Goal: Task Accomplishment & Management: Manage account settings

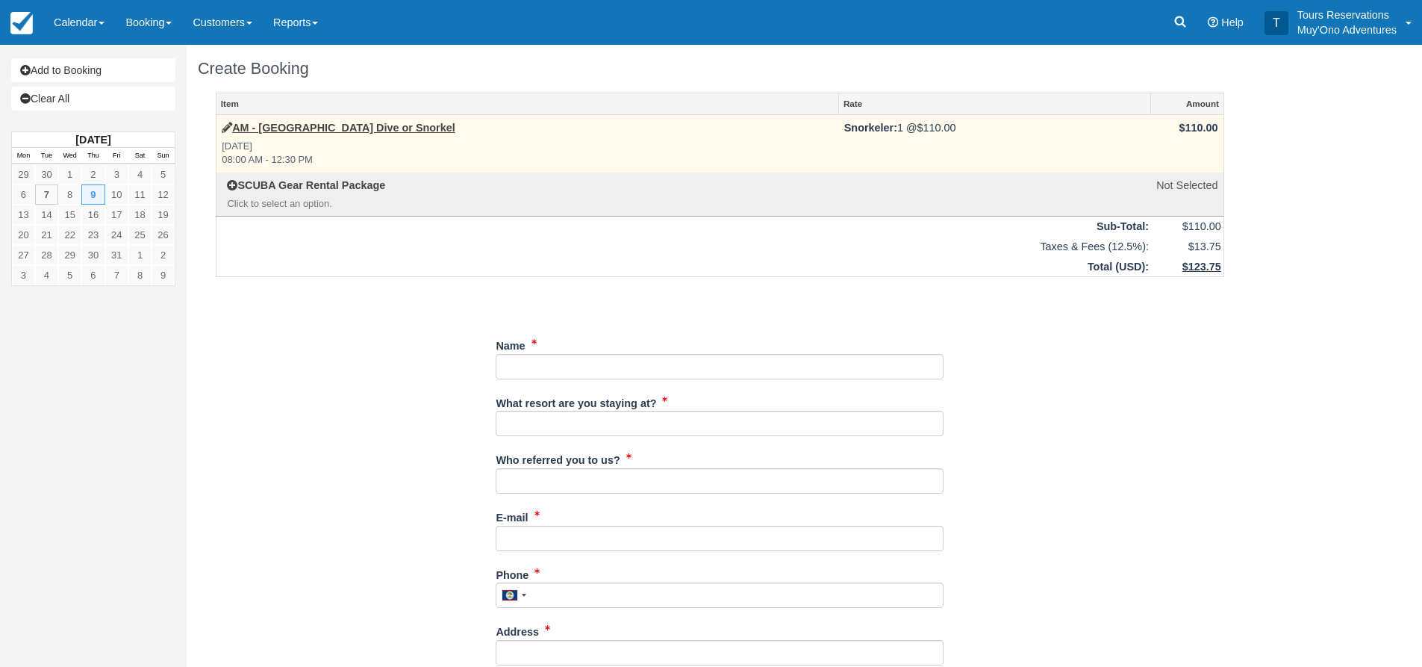
click at [277, 113] on link "Item" at bounding box center [528, 103] width 622 height 21
click at [287, 134] on label "AM - Belize Barrier Reef Dive or Snorkel" at bounding box center [339, 128] width 234 height 16
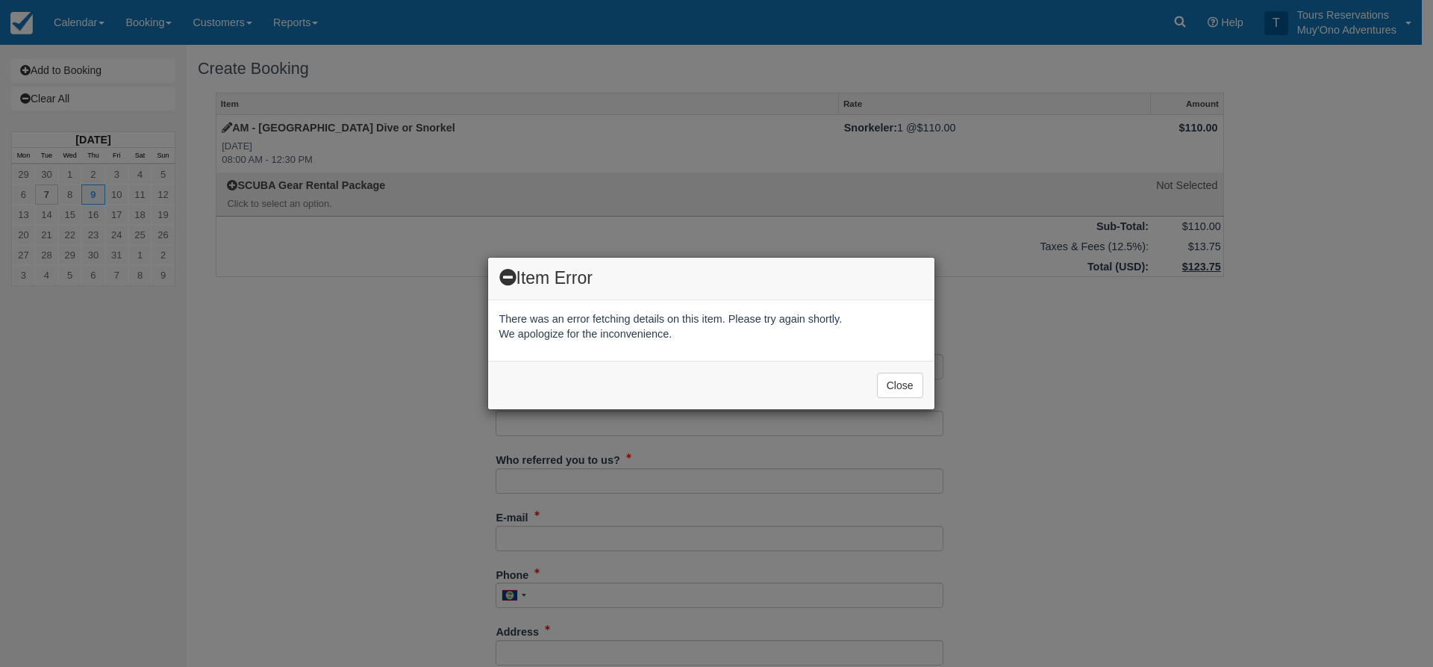
drag, startPoint x: 866, startPoint y: 389, endPoint x: 885, endPoint y: 385, distance: 19.2
click at [867, 389] on div "Close" at bounding box center [711, 385] width 446 height 49
click at [885, 385] on button "Close" at bounding box center [900, 385] width 46 height 25
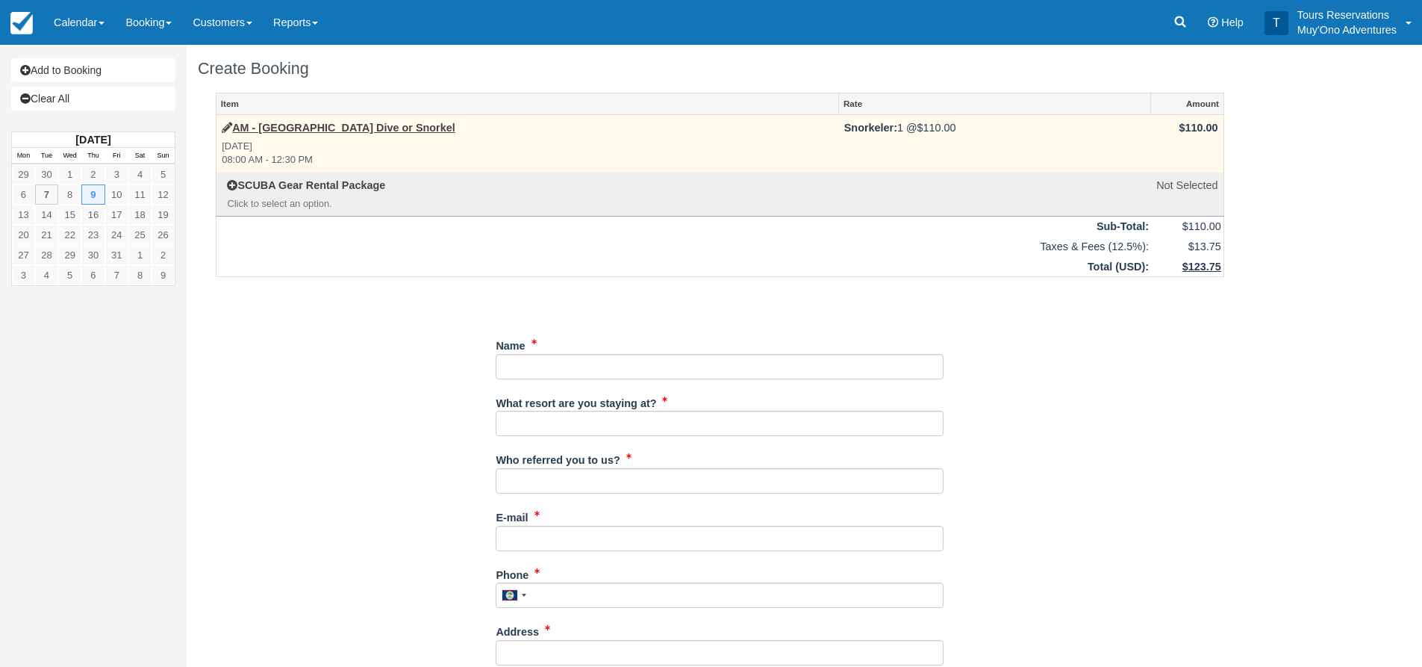
click at [299, 143] on em "Thu Oct 9, 2025 08:00 AM - 12:30 PM" at bounding box center [527, 154] width 611 height 28
click at [311, 131] on link "AM - [GEOGRAPHIC_DATA] Dive or Snorkel" at bounding box center [339, 128] width 234 height 12
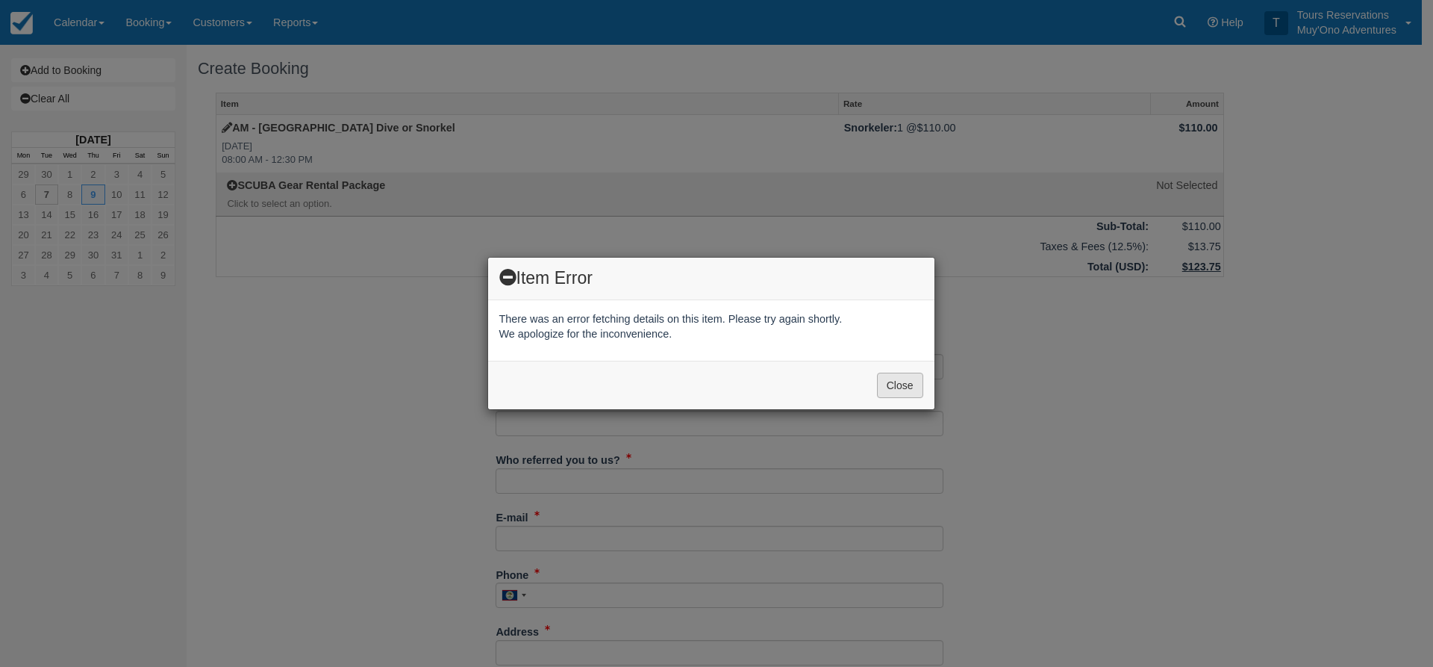
click at [888, 391] on button "Close" at bounding box center [900, 385] width 46 height 25
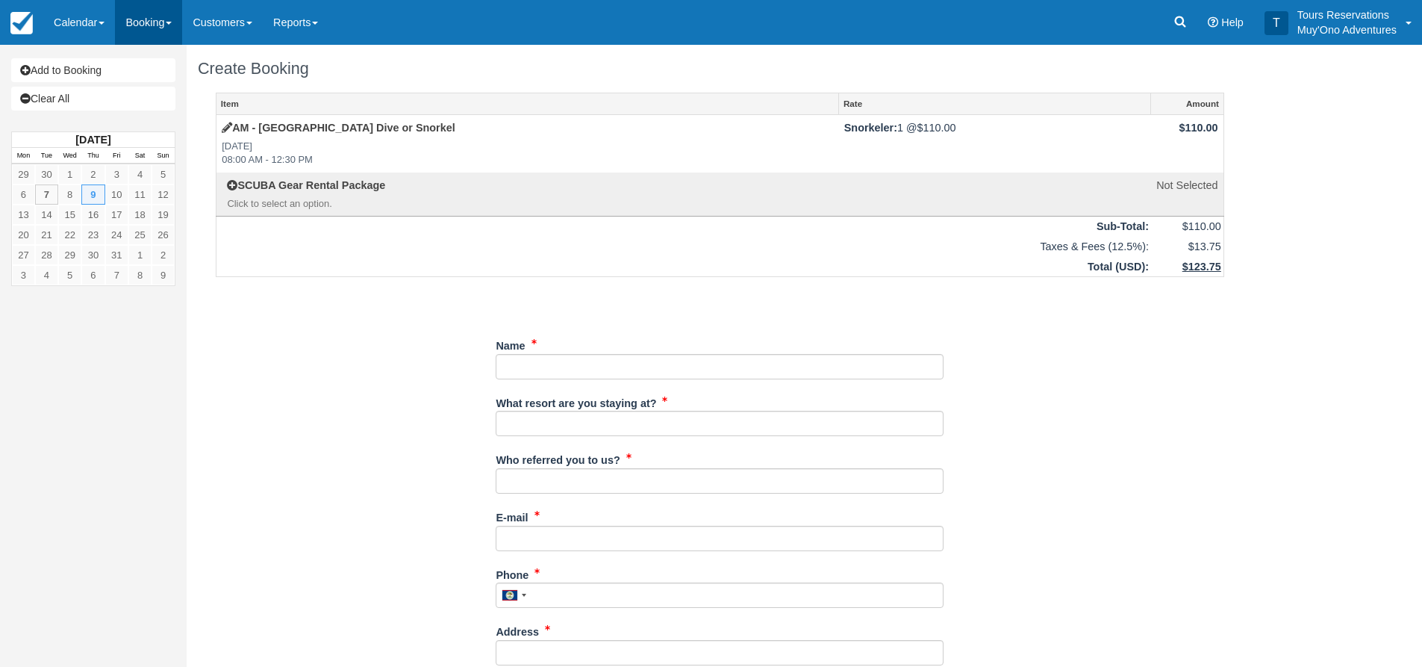
click at [143, 31] on link "Booking" at bounding box center [148, 22] width 67 height 45
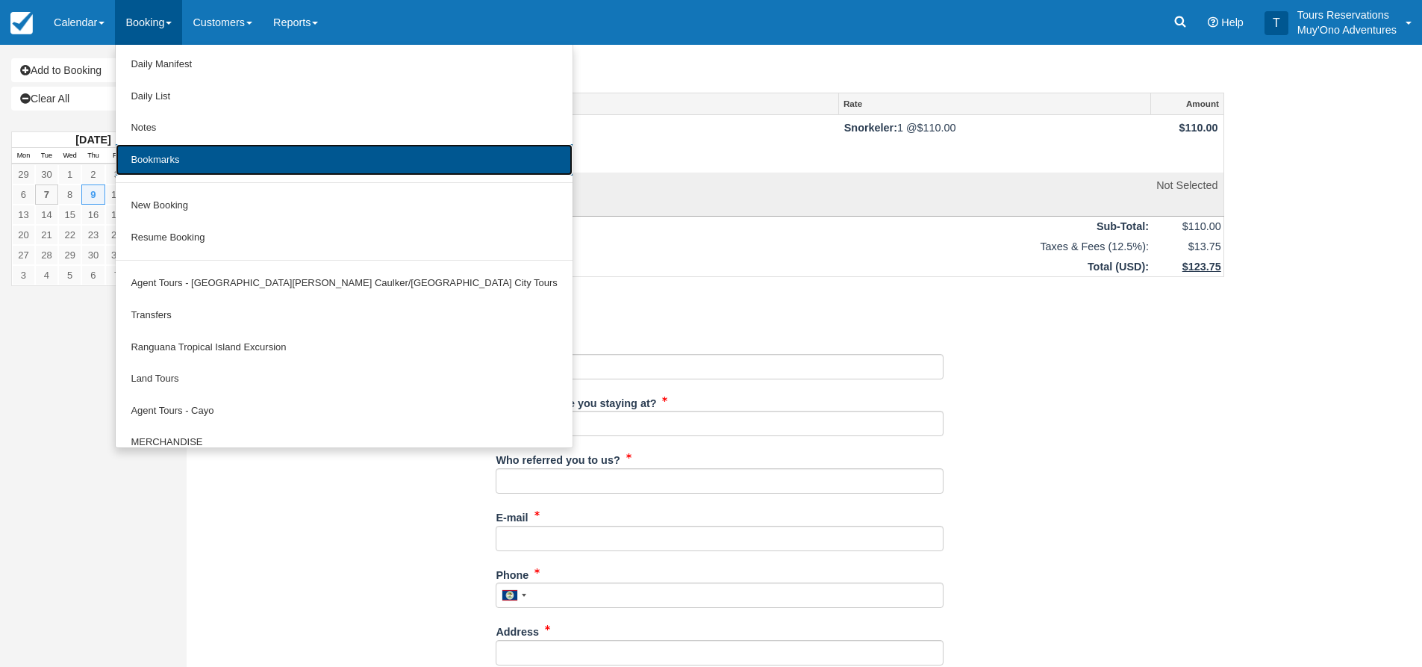
click at [191, 144] on link "Bookmarks" at bounding box center [344, 160] width 456 height 32
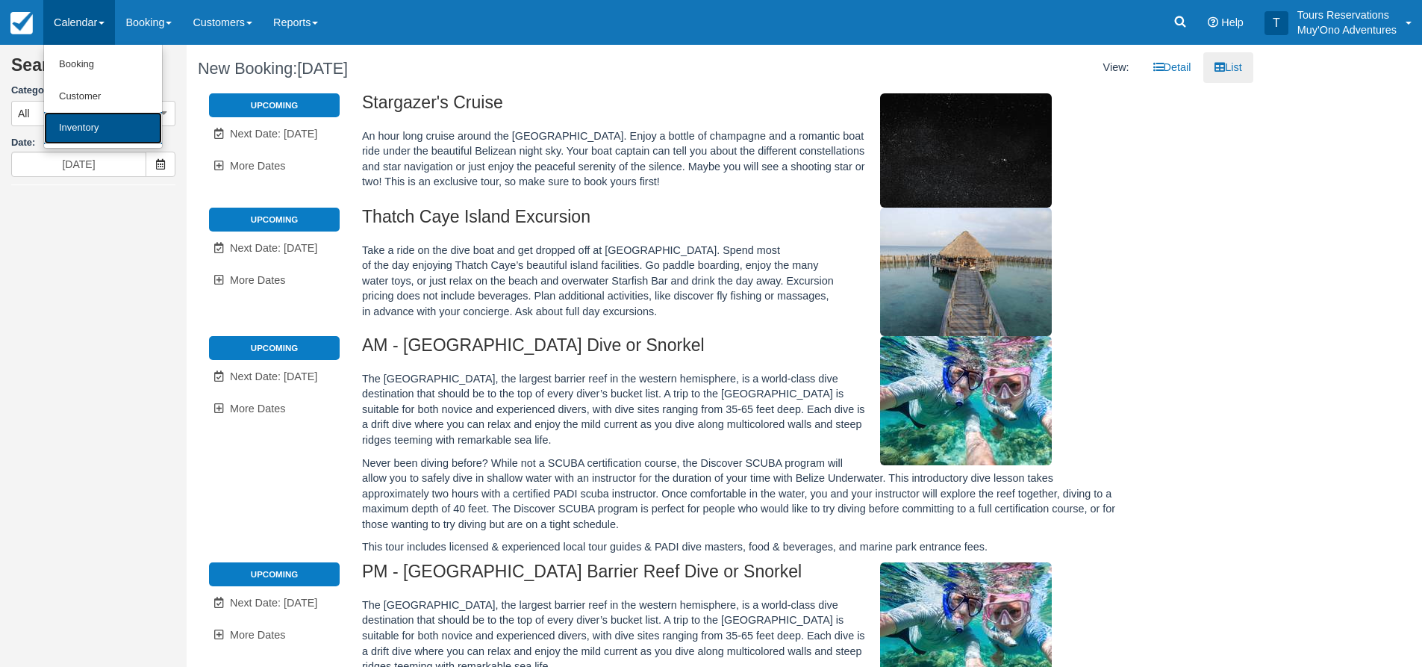
click at [116, 140] on link "Inventory" at bounding box center [103, 128] width 118 height 32
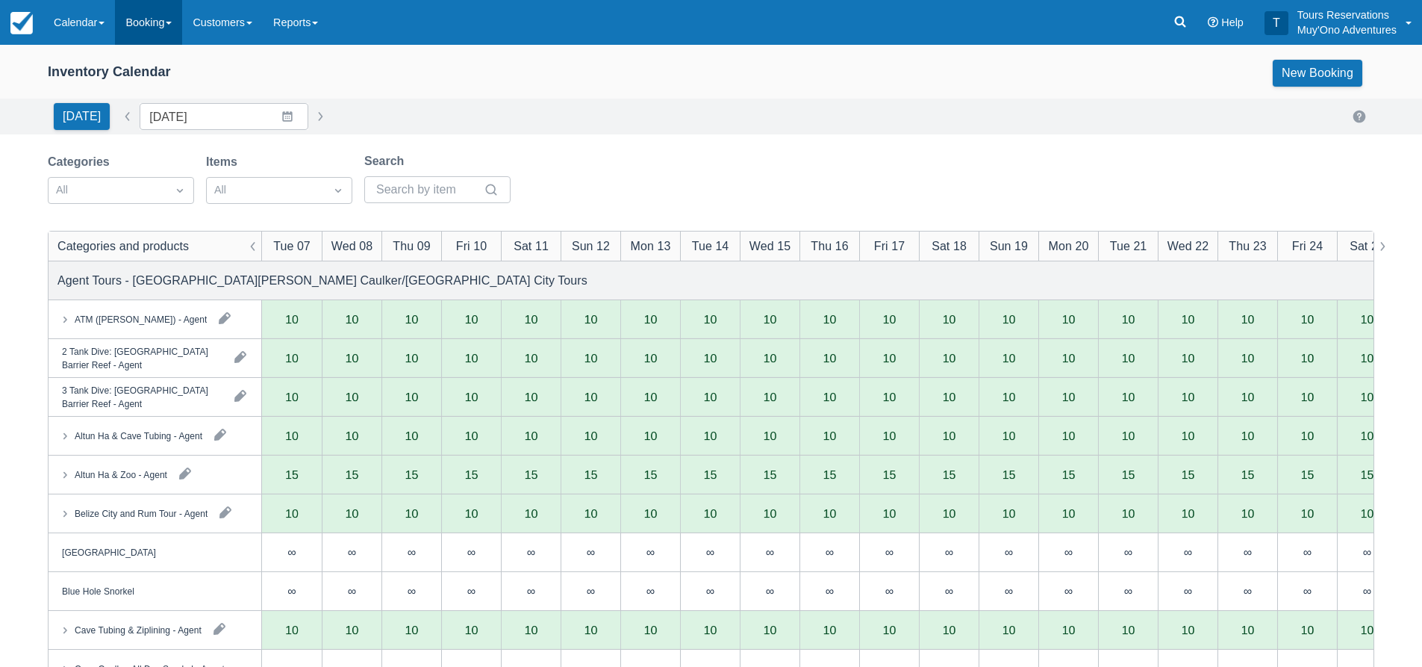
click at [166, 19] on link "Booking" at bounding box center [148, 22] width 67 height 45
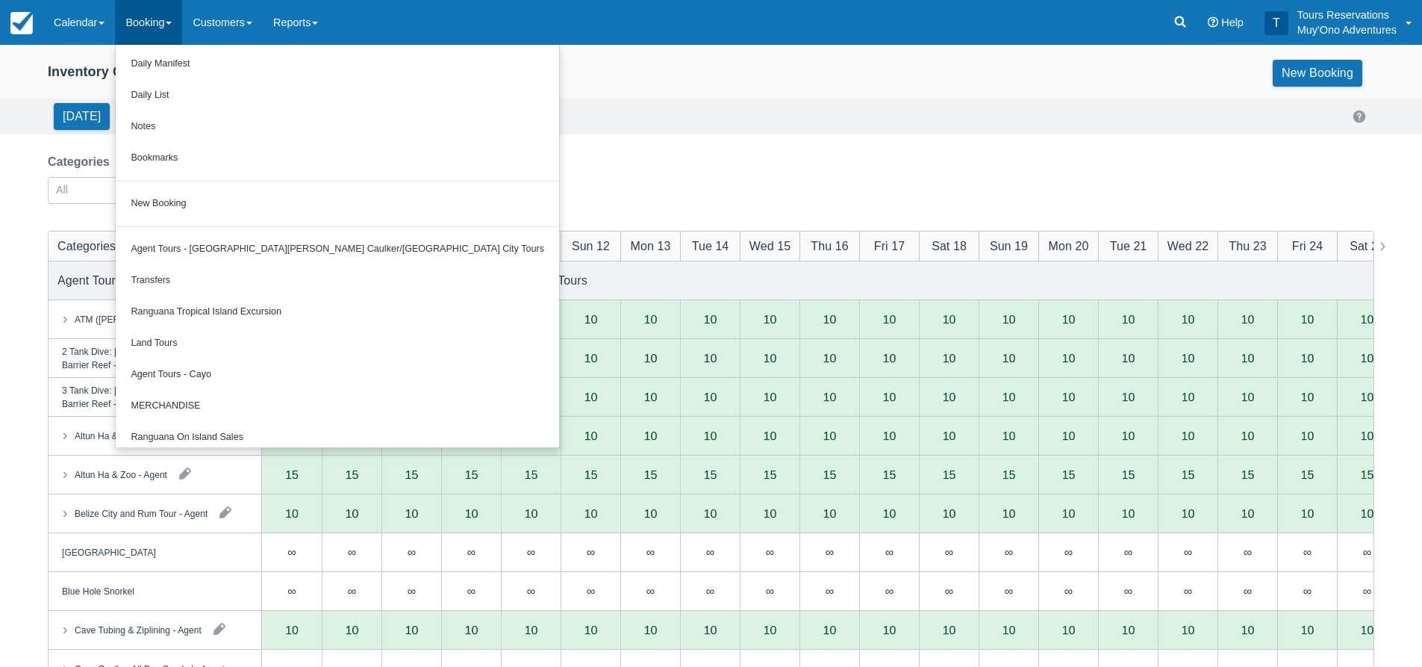
click at [633, 86] on div "Inventory Calendar New Booking" at bounding box center [711, 73] width 1327 height 27
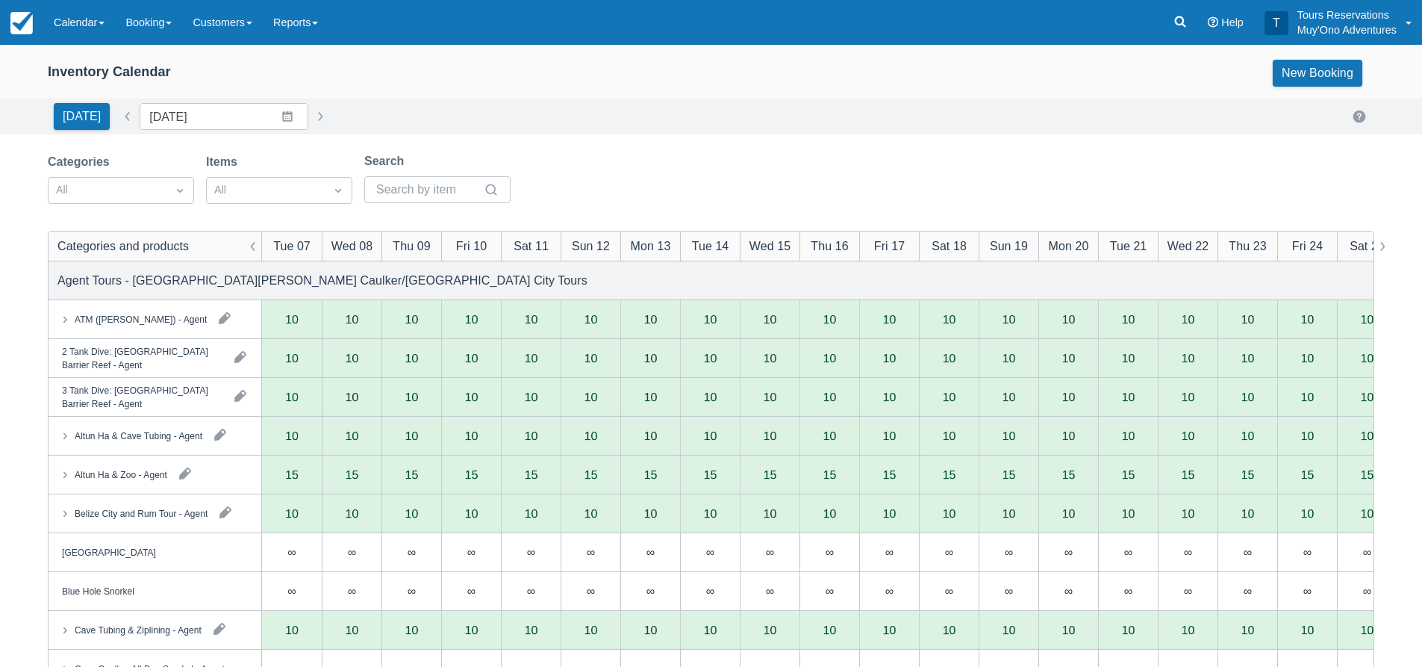
click at [177, 102] on div "Today Date 10/07/25 Navigate forward to interact with the calendar and select a…" at bounding box center [711, 117] width 1422 height 36
click at [187, 105] on input "10/07/25" at bounding box center [224, 116] width 169 height 27
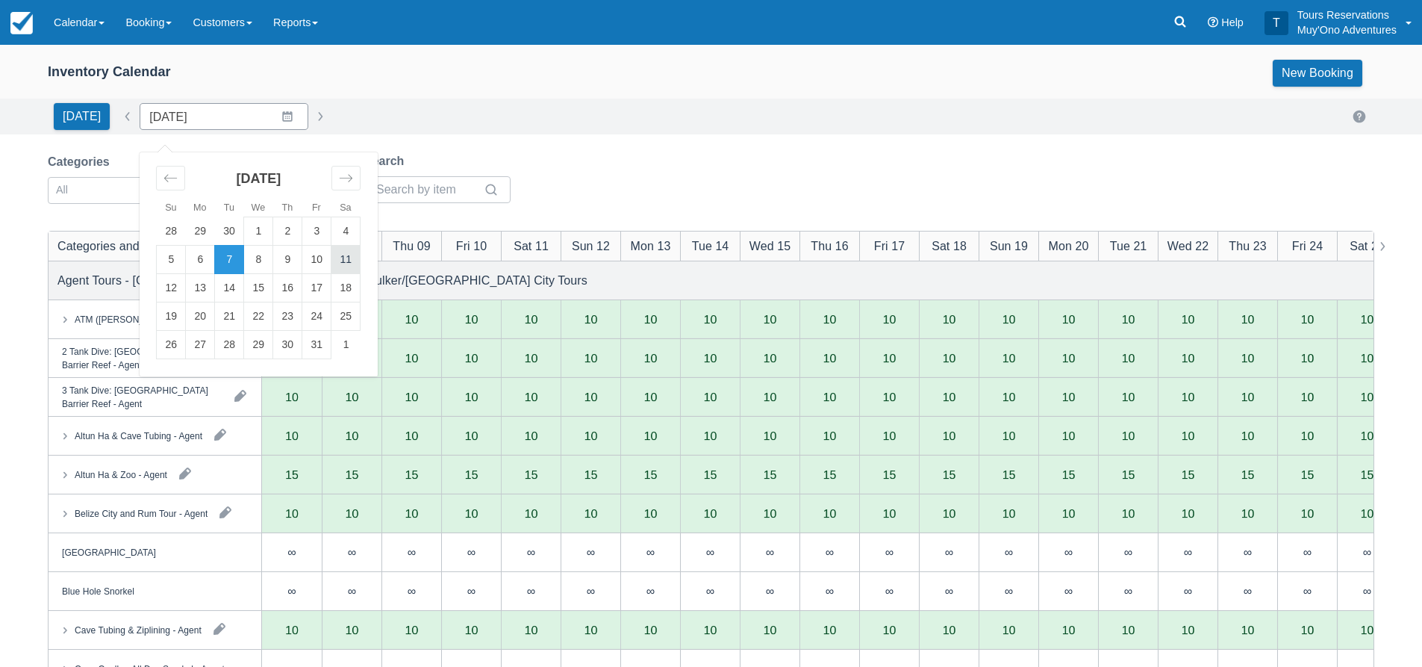
click at [354, 266] on td "11" at bounding box center [345, 260] width 29 height 28
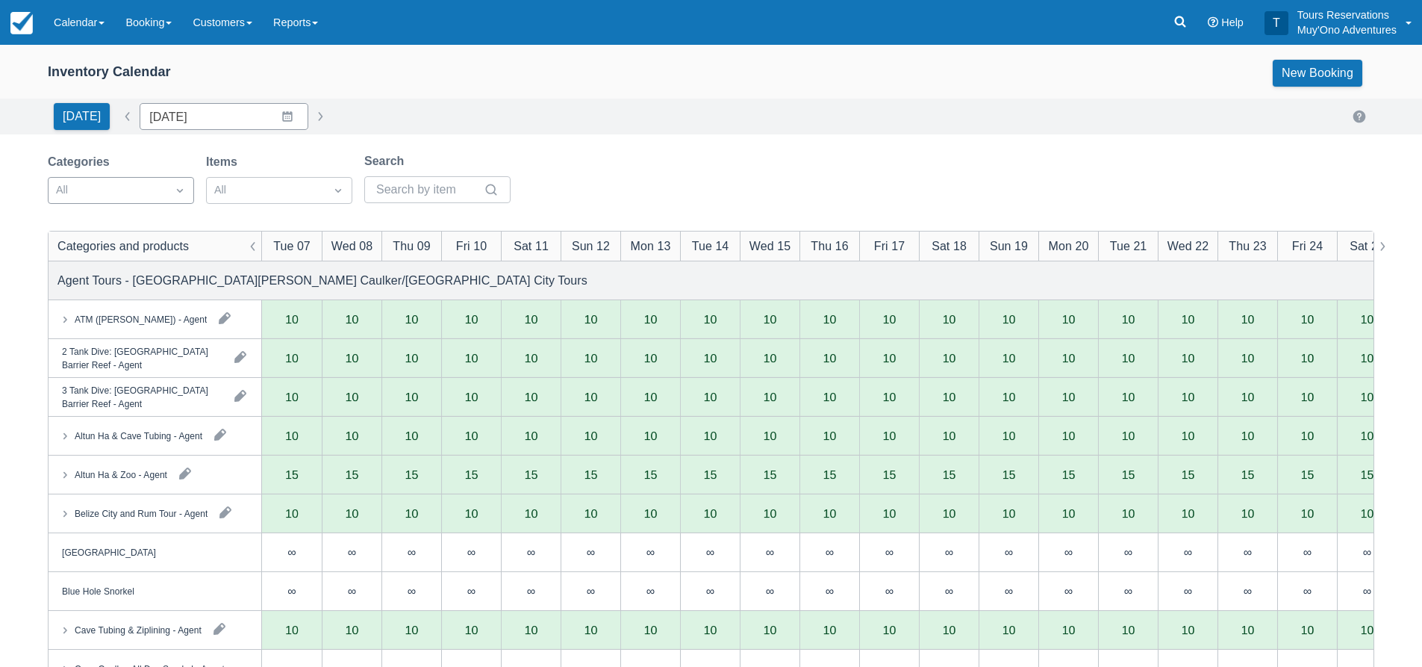
click at [417, 120] on div "Today Date 10/07/25 Navigate forward to interact with the calendar and select a…" at bounding box center [711, 116] width 1327 height 27
type input "10/11/25"
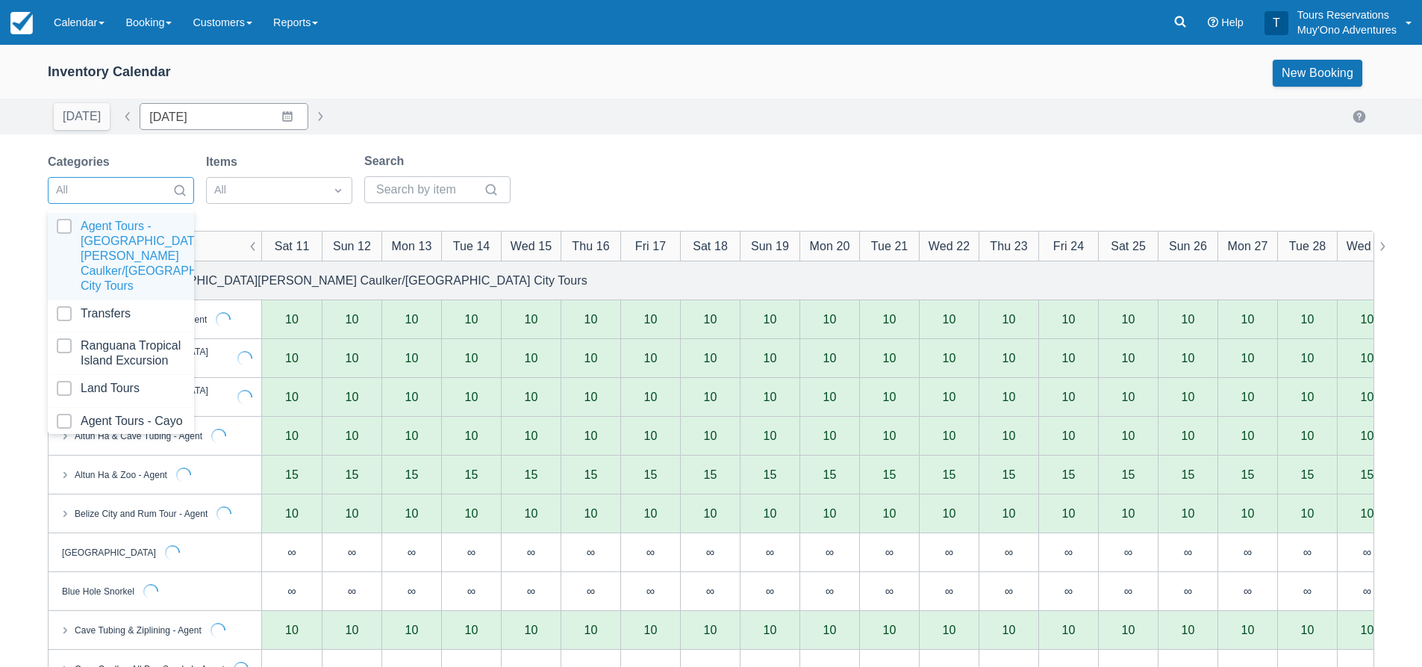
click at [122, 183] on div at bounding box center [107, 190] width 103 height 19
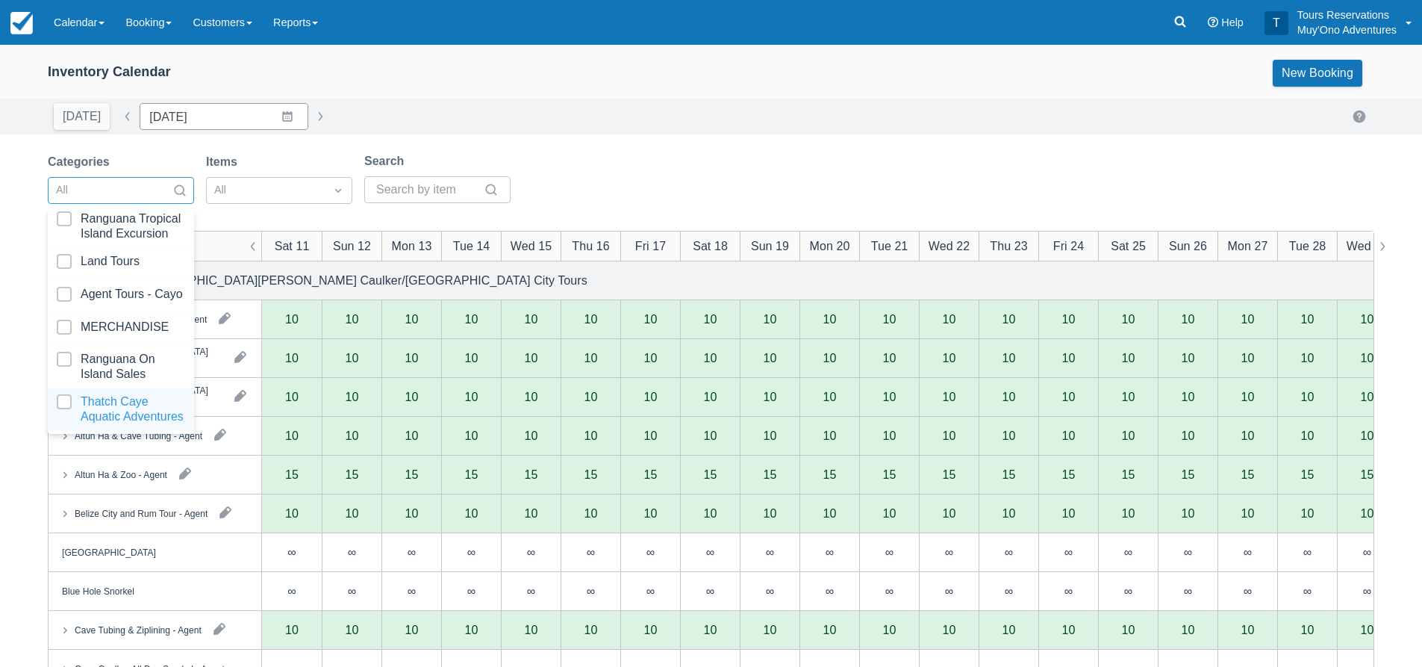
click at [121, 399] on div at bounding box center [121, 409] width 128 height 30
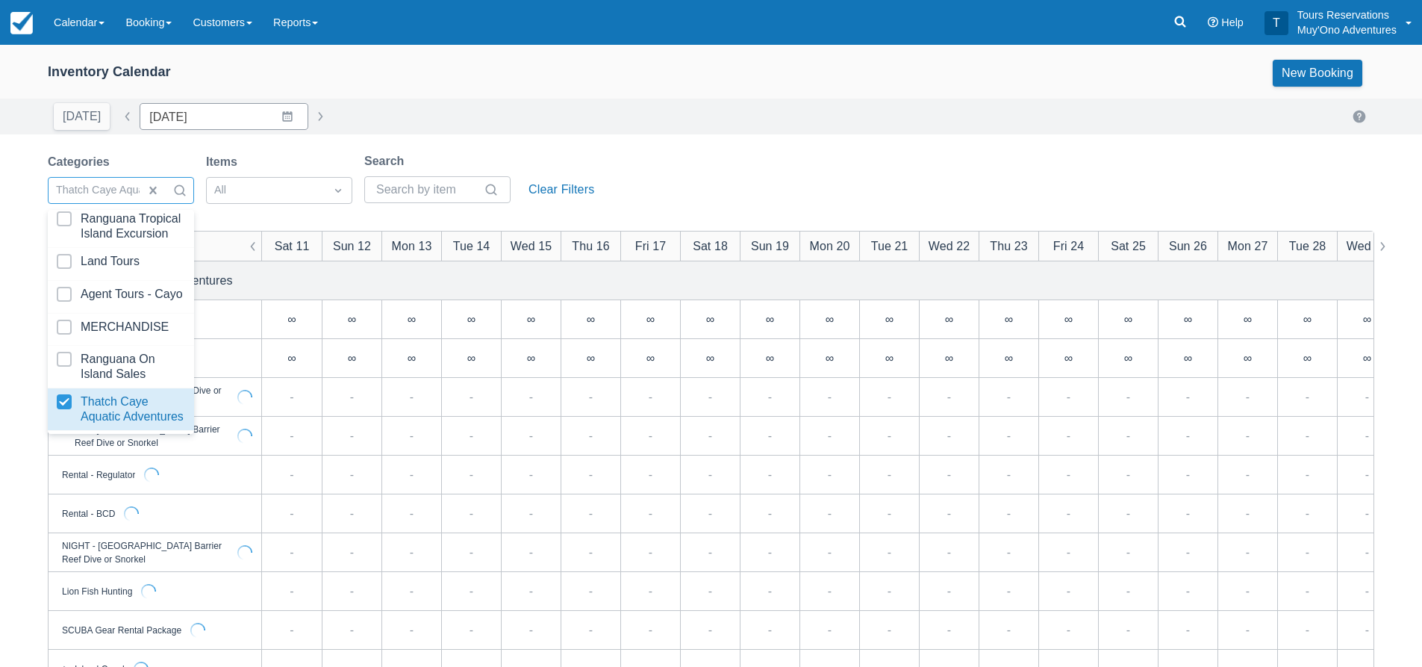
click at [532, 127] on div "Today Date 10/11/25 Navigate forward to interact with the calendar and select a…" at bounding box center [711, 116] width 1327 height 27
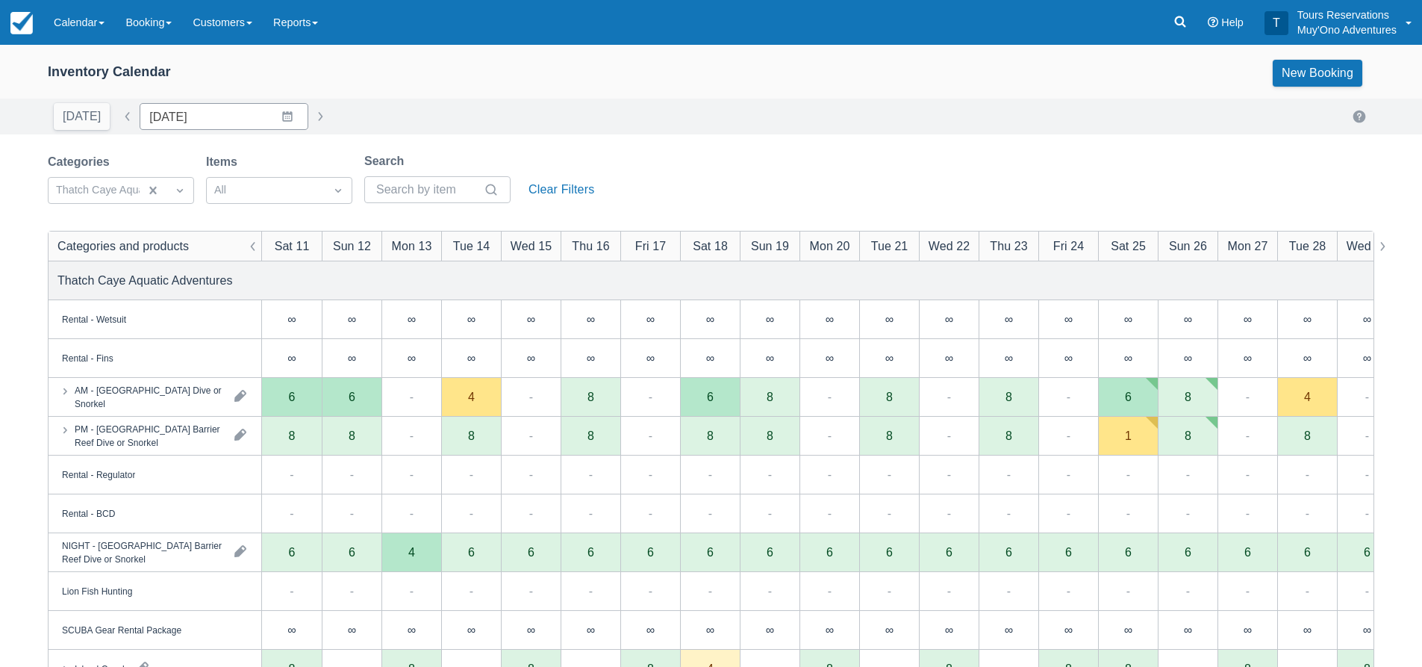
click at [490, 100] on div "Today Date 10/11/25 Navigate forward to interact with the calendar and select a…" at bounding box center [711, 117] width 1422 height 36
click at [493, 121] on div "Today Date 10/11/25 Navigate forward to interact with the calendar and select a…" at bounding box center [711, 116] width 1327 height 27
click at [506, 115] on div "Today Date 10/11/25 Navigate forward to interact with the calendar and select a…" at bounding box center [711, 116] width 1327 height 27
click at [476, 108] on div "Today Date 10/11/25 Navigate forward to interact with the calendar and select a…" at bounding box center [711, 116] width 1327 height 27
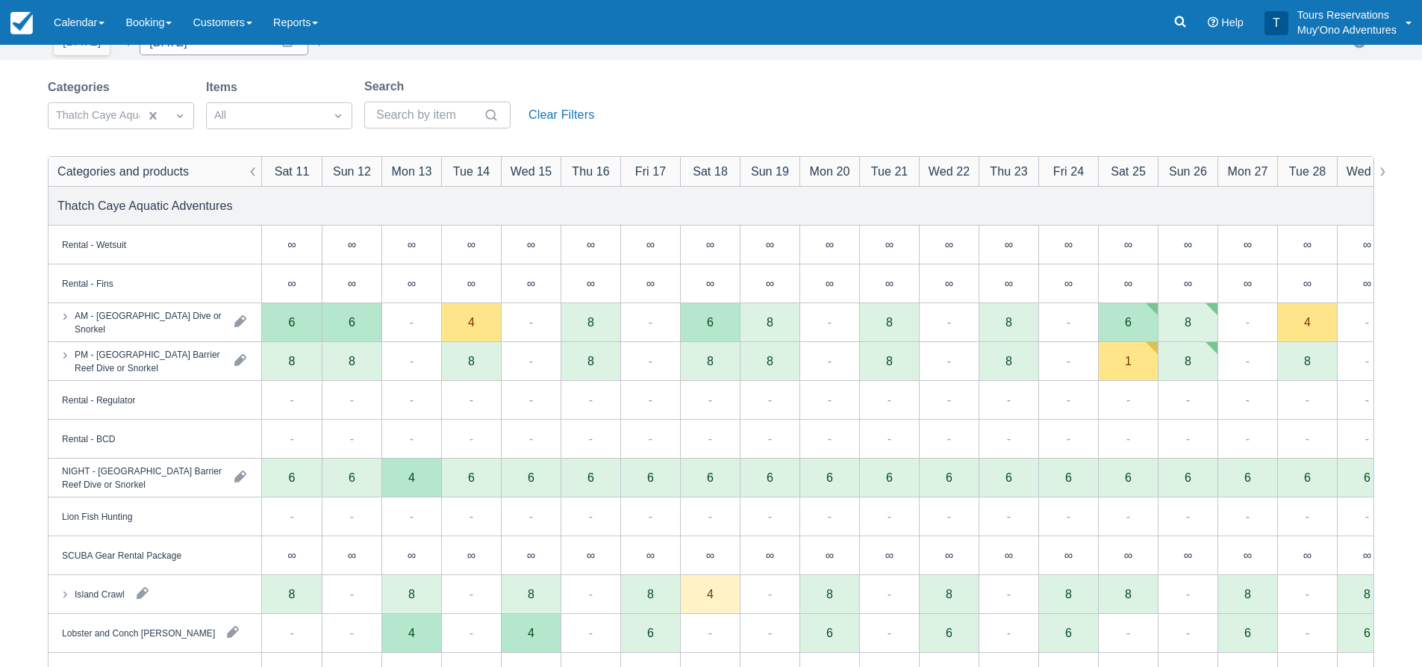
scroll to position [149, 0]
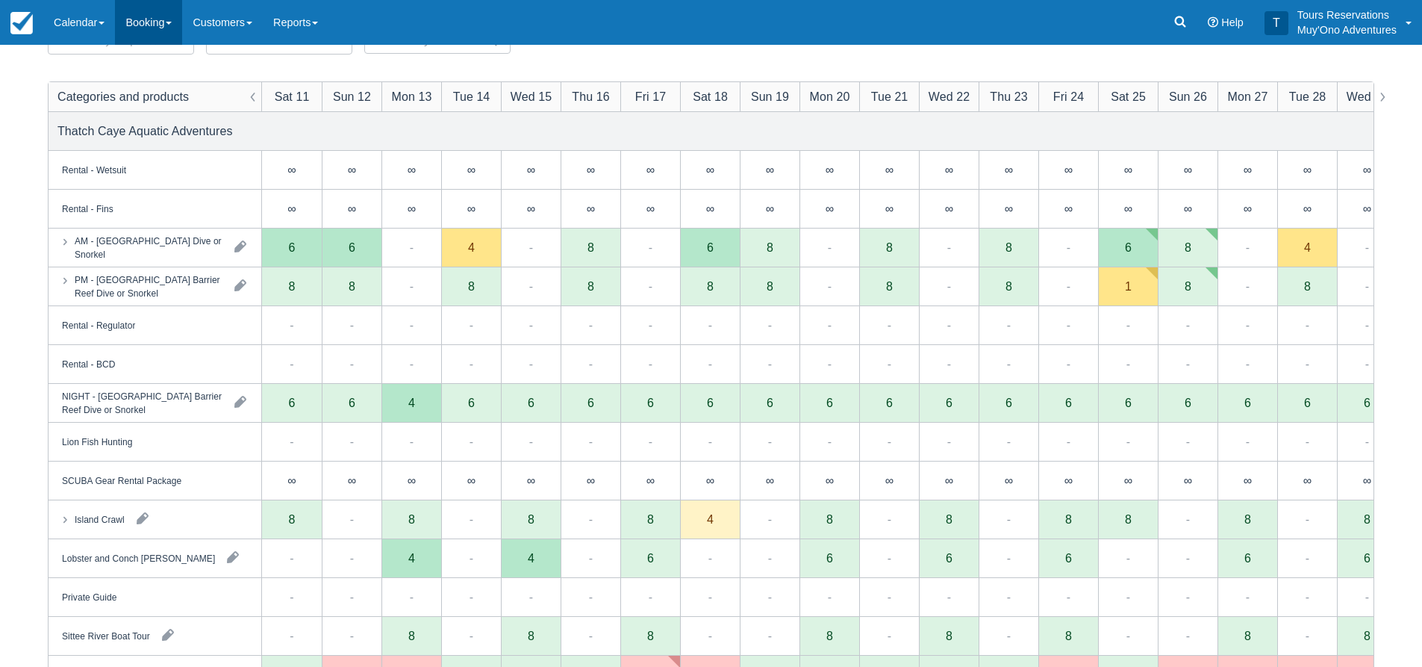
click at [135, 22] on link "Booking" at bounding box center [148, 22] width 67 height 45
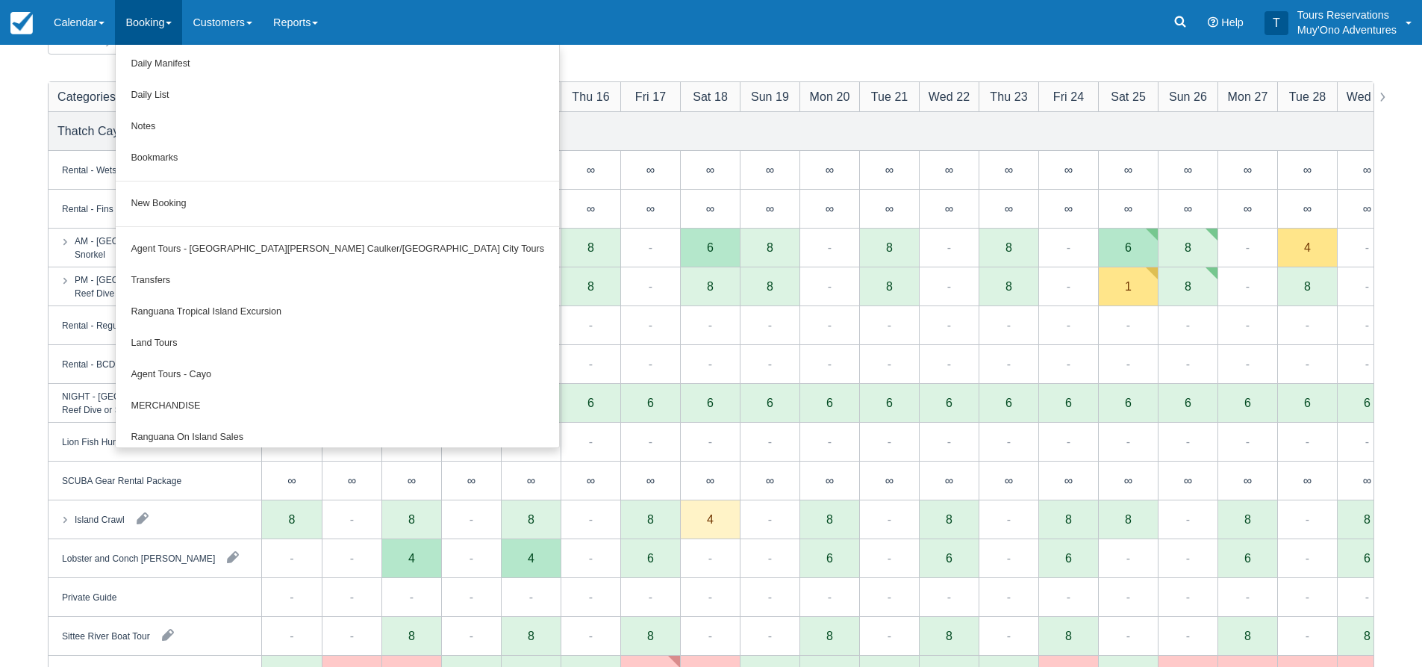
click at [484, 21] on div "Menu Calendar Booking Customer Inventory Booking Daily Manifest Daily List Note…" at bounding box center [711, 22] width 1422 height 45
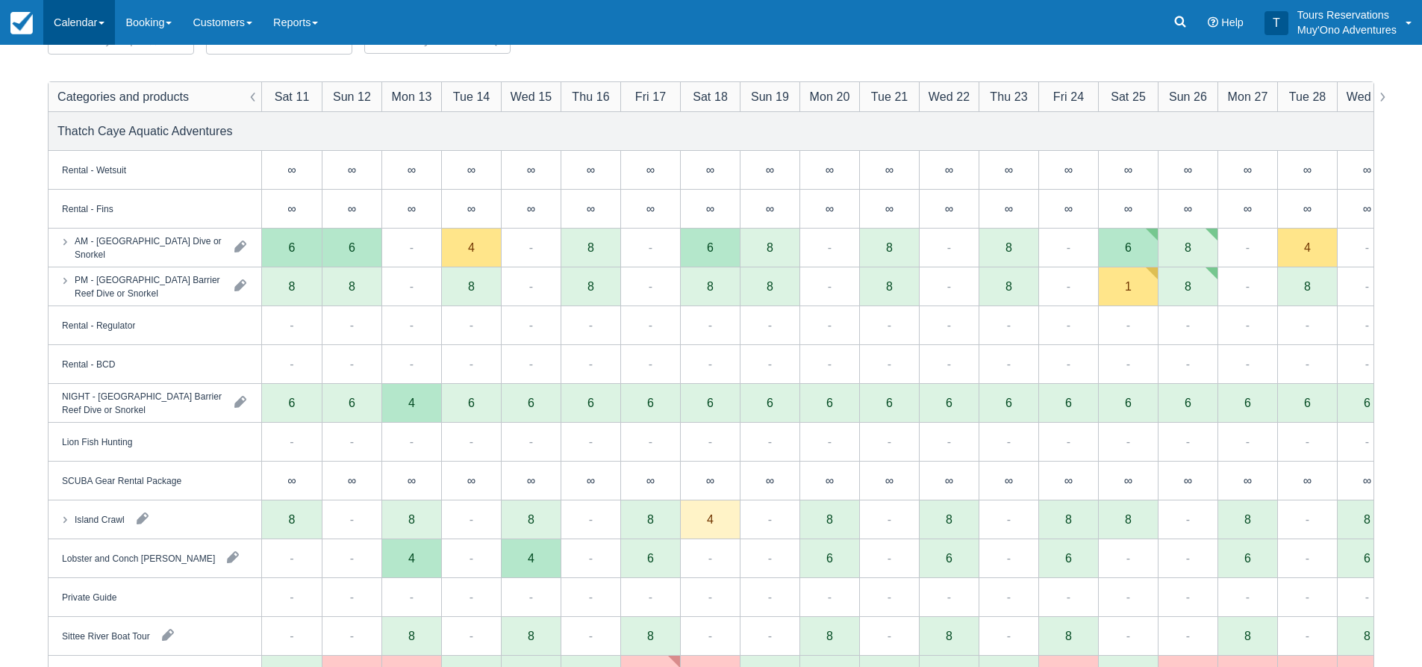
click at [101, 19] on link "Calendar" at bounding box center [79, 22] width 72 height 45
click at [96, 122] on link "Inventory" at bounding box center [103, 126] width 118 height 31
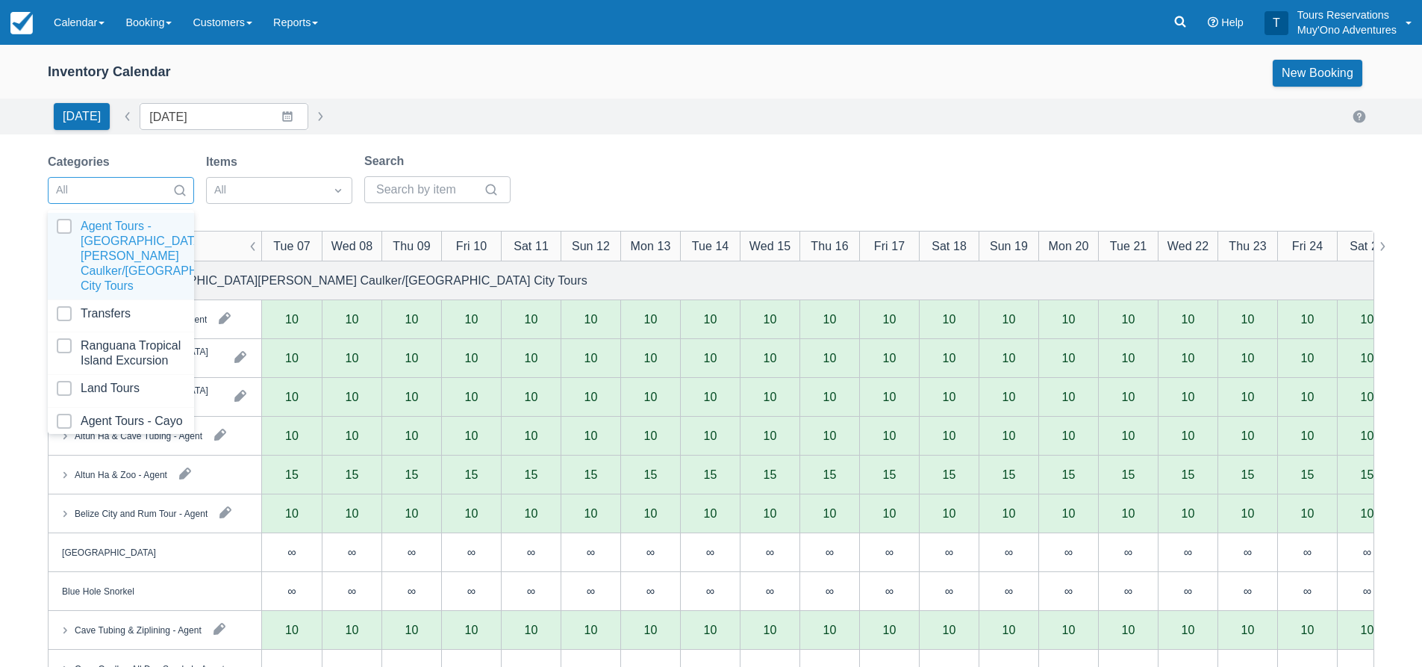
click at [113, 193] on div at bounding box center [107, 190] width 103 height 19
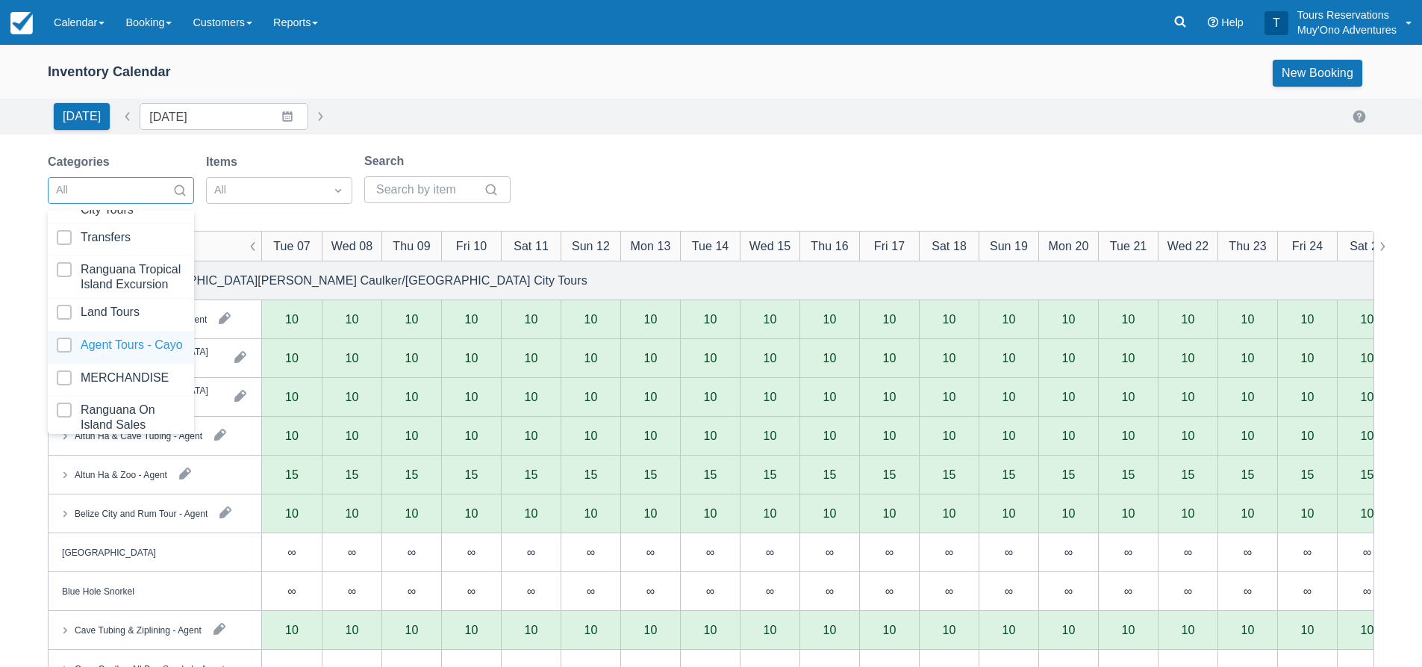
scroll to position [152, 0]
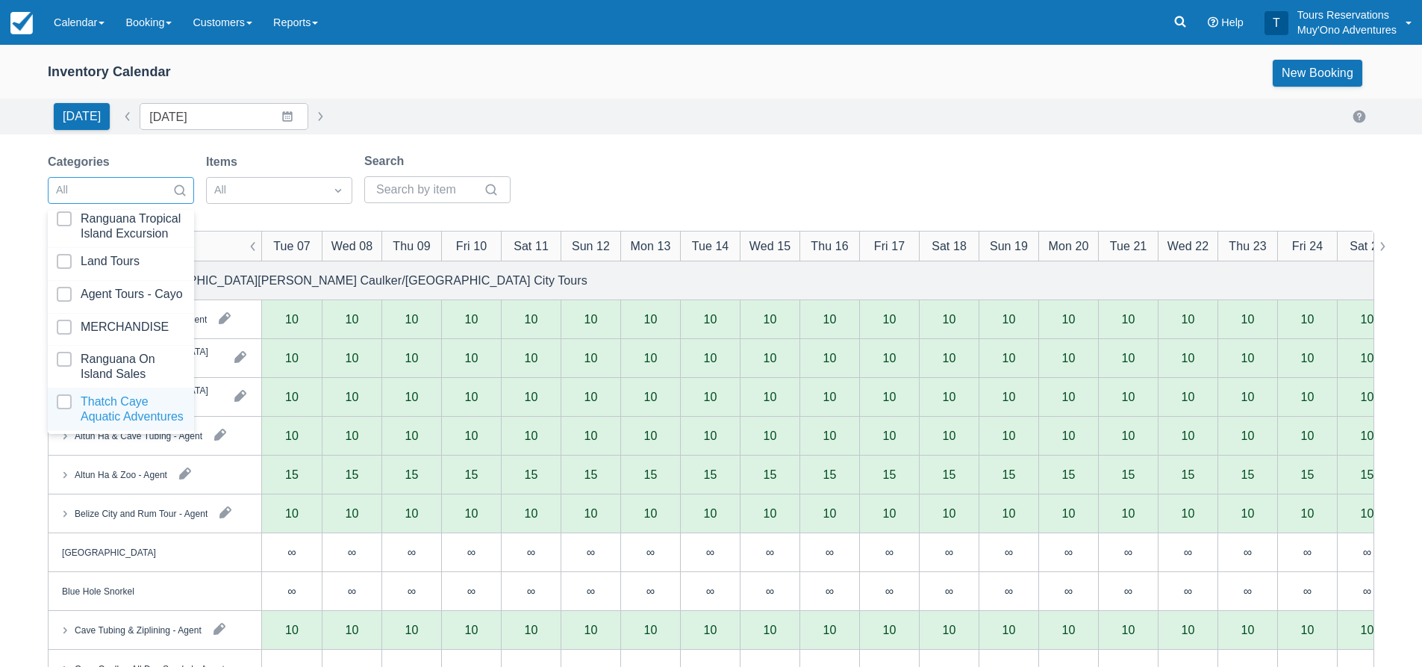
click at [120, 394] on div at bounding box center [121, 409] width 128 height 30
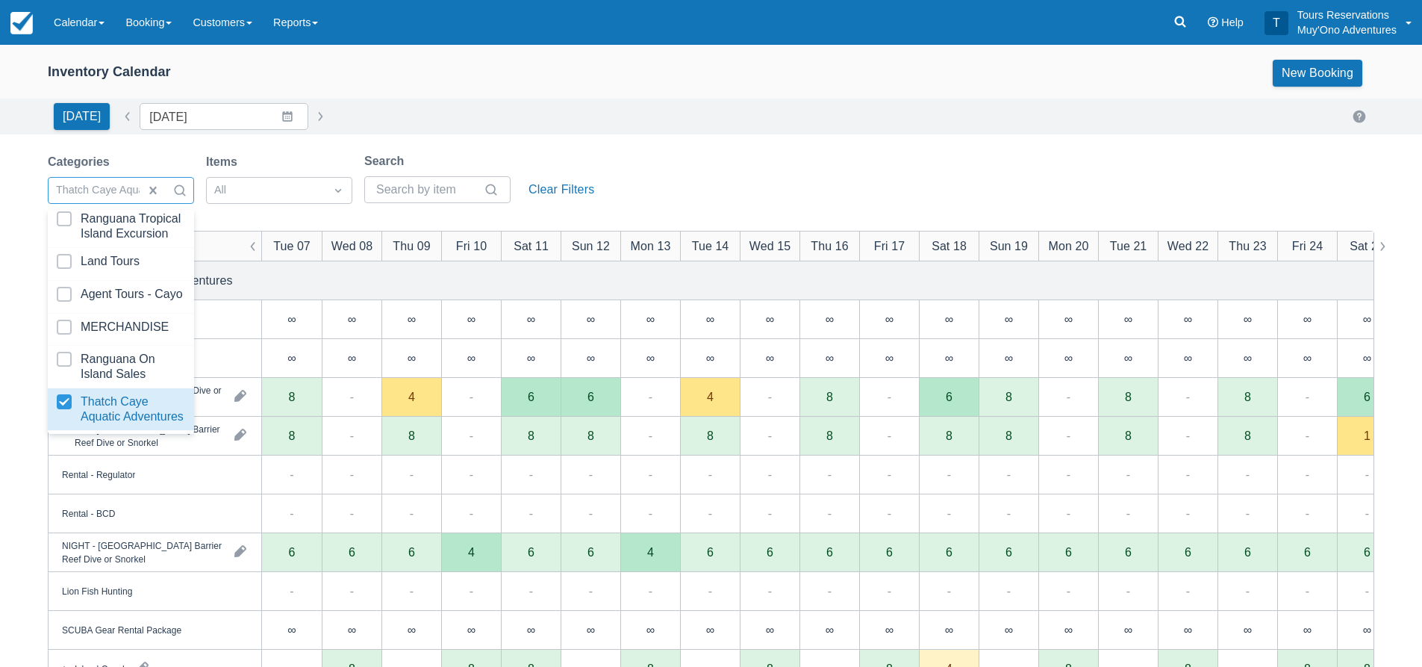
click at [694, 122] on div "Today Date 10/07/25 Navigate forward to interact with the calendar and select a…" at bounding box center [711, 116] width 1327 height 27
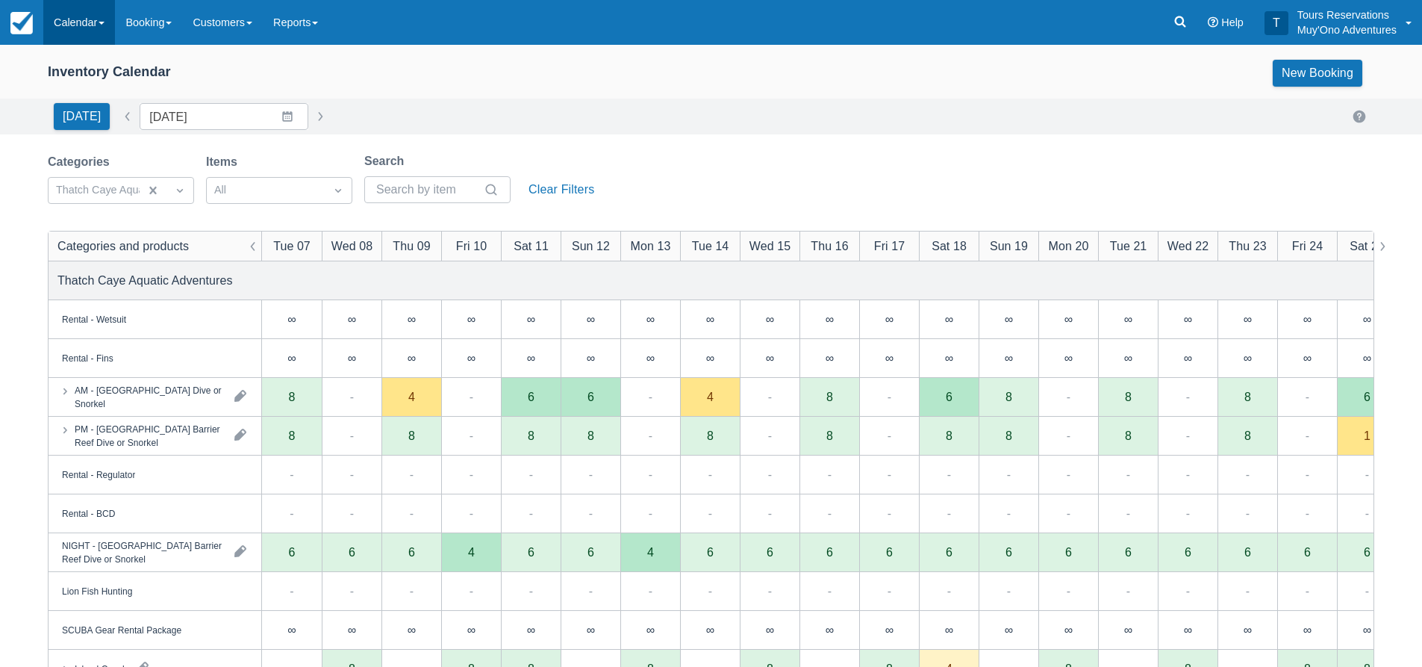
click at [92, 0] on link "Calendar" at bounding box center [79, 22] width 72 height 45
click at [84, 56] on link "Booking" at bounding box center [103, 64] width 118 height 31
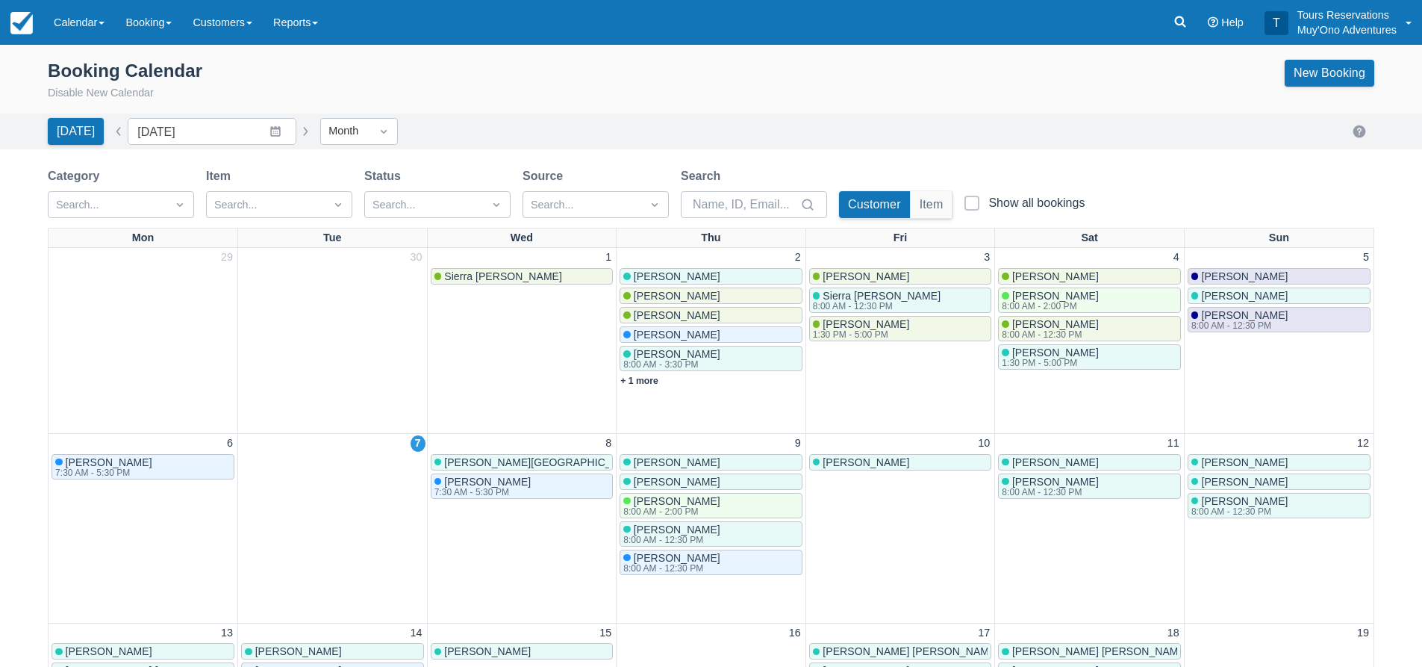
click at [605, 129] on div "Today Date October 2025 Navigate forward to interact with the calendar and sele…" at bounding box center [711, 131] width 1327 height 27
click at [603, 125] on div "Today Date October 2025 Navigate forward to interact with the calendar and sele…" at bounding box center [711, 131] width 1327 height 27
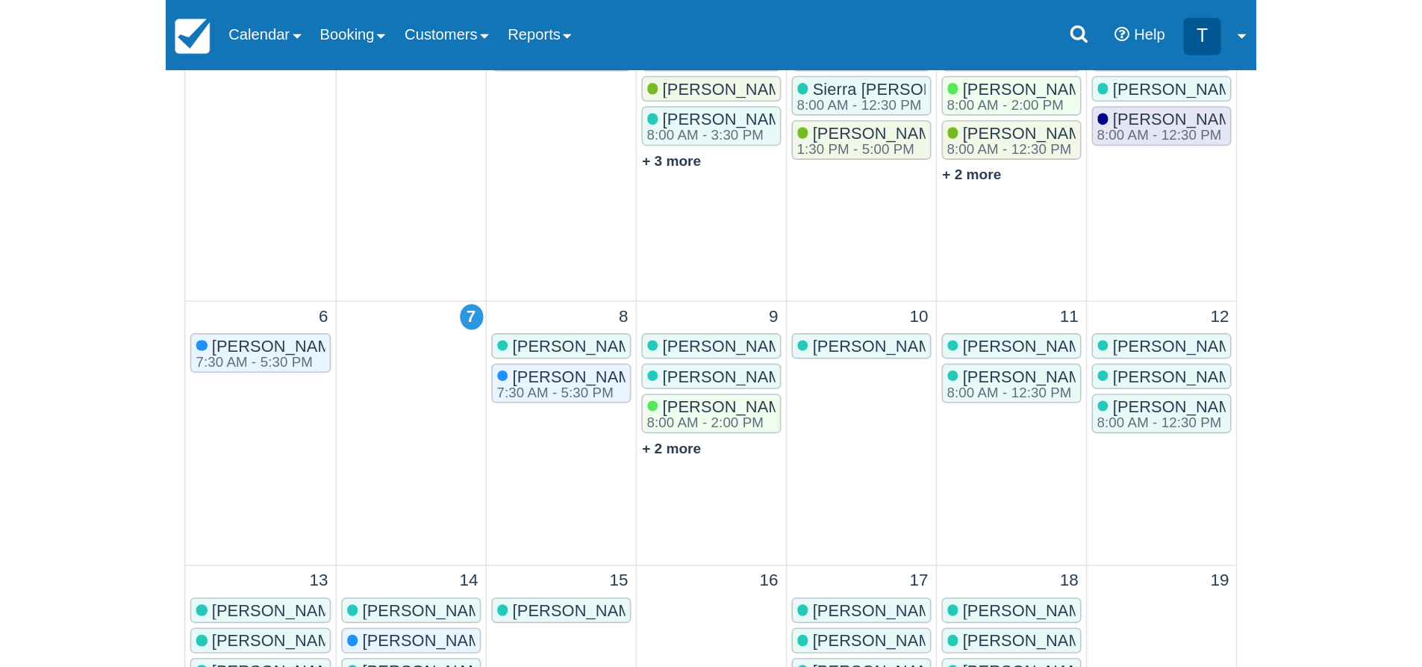
scroll to position [61, 0]
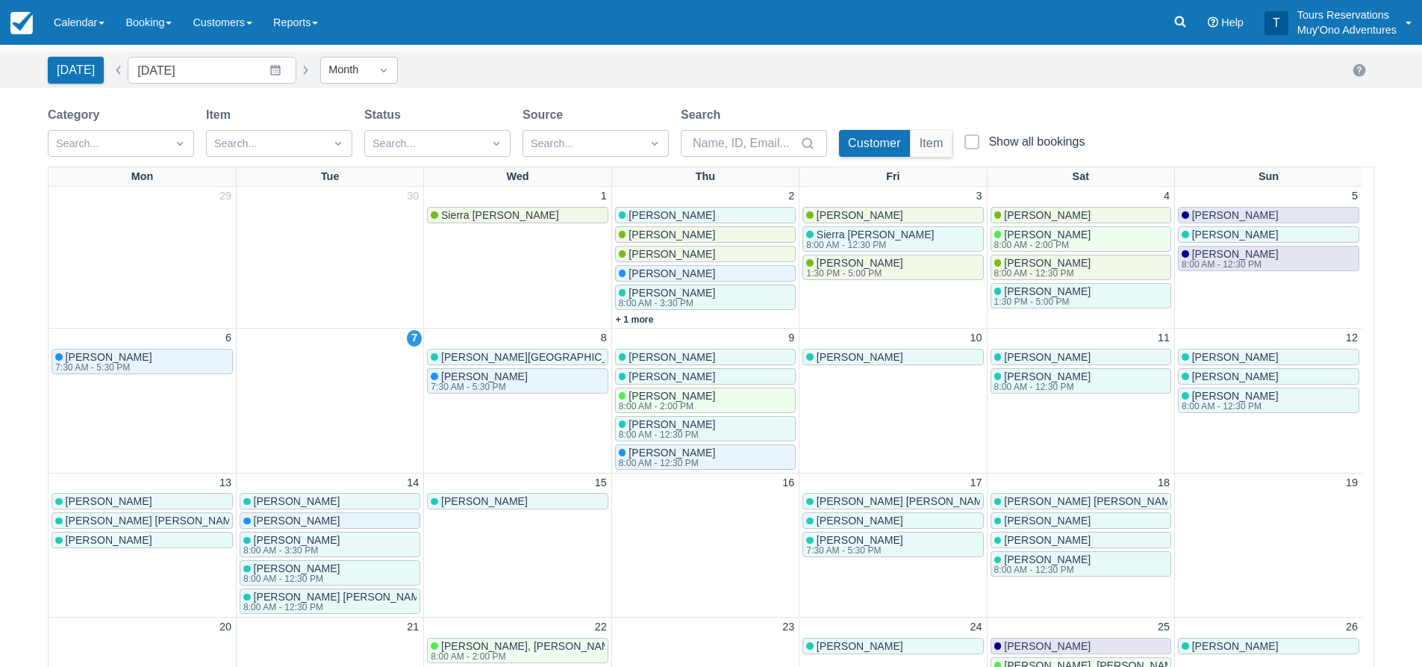
click at [1209, 111] on div "Category Search... Item Search... Status Search... Source Search... Search Cust…" at bounding box center [711, 136] width 1327 height 60
click at [1099, 119] on div "Category Search... Item Search... Status Search... Source Search... Search Cust…" at bounding box center [711, 136] width 1327 height 60
click at [974, 90] on div "Booking Calendar Disable New Calendar New Booking Today Date October 2025 Navig…" at bounding box center [711, 566] width 1422 height 1165
click at [600, 80] on div "Today Date October 2025 Navigate forward to interact with the calendar and sele…" at bounding box center [711, 70] width 1327 height 27
click at [1130, 102] on div "Booking Calendar Disable New Calendar New Booking Today Date October 2025 Navig…" at bounding box center [711, 566] width 1422 height 1165
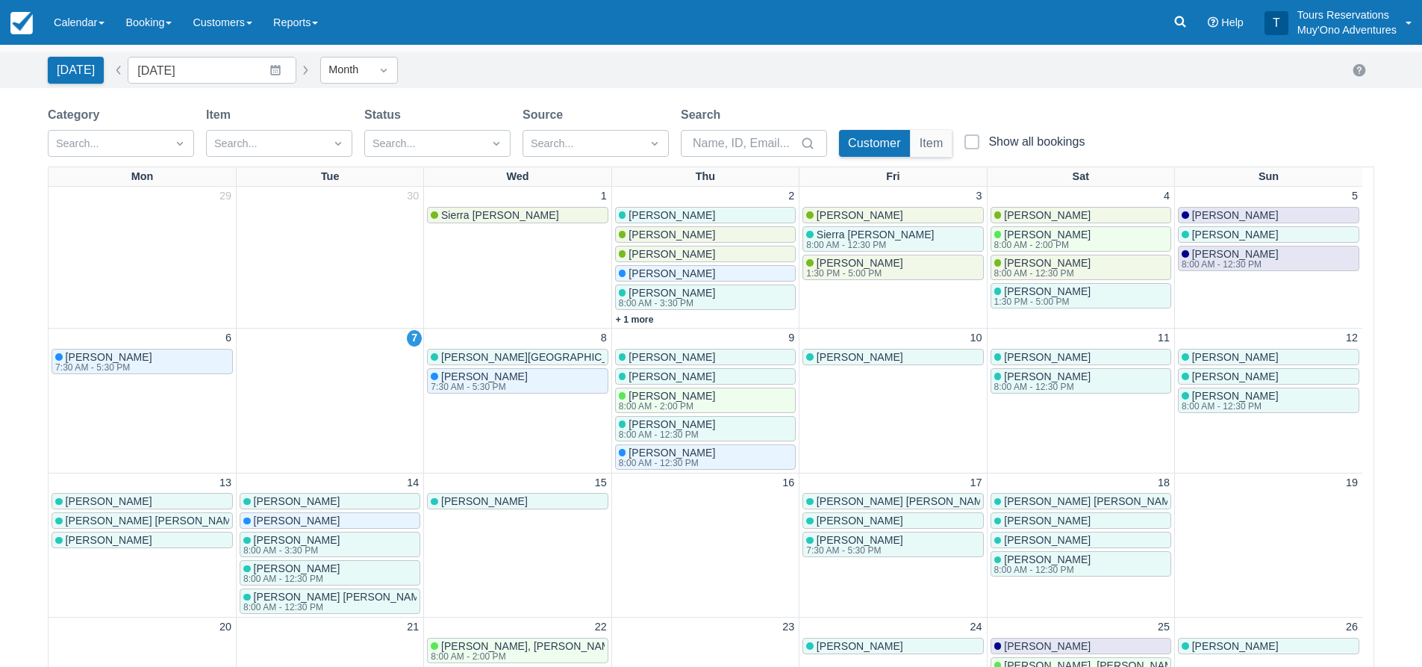
click at [494, 49] on div "Booking Calendar Disable New Calendar New Booking" at bounding box center [711, 23] width 1422 height 60
click at [803, 59] on div "Today Date October 2025 Navigate forward to interact with the calendar and sele…" at bounding box center [711, 70] width 1327 height 27
click at [612, 66] on div "Today Date October 2025 Navigate forward to interact with the calendar and sele…" at bounding box center [711, 70] width 1327 height 27
click at [807, 67] on div "Today Date October 2025 Navigate forward to interact with the calendar and sele…" at bounding box center [711, 70] width 1327 height 27
click at [68, 14] on link "Calendar" at bounding box center [79, 22] width 72 height 45
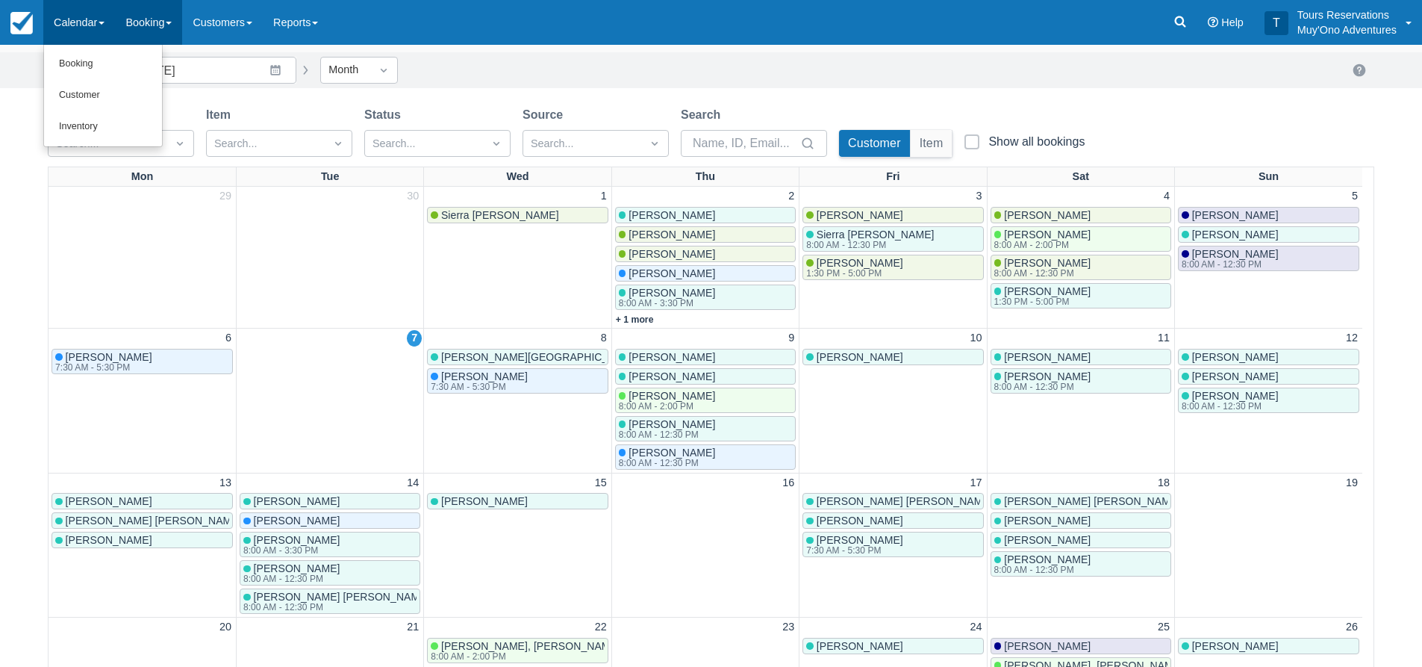
click at [129, 24] on link "Booking" at bounding box center [148, 22] width 67 height 45
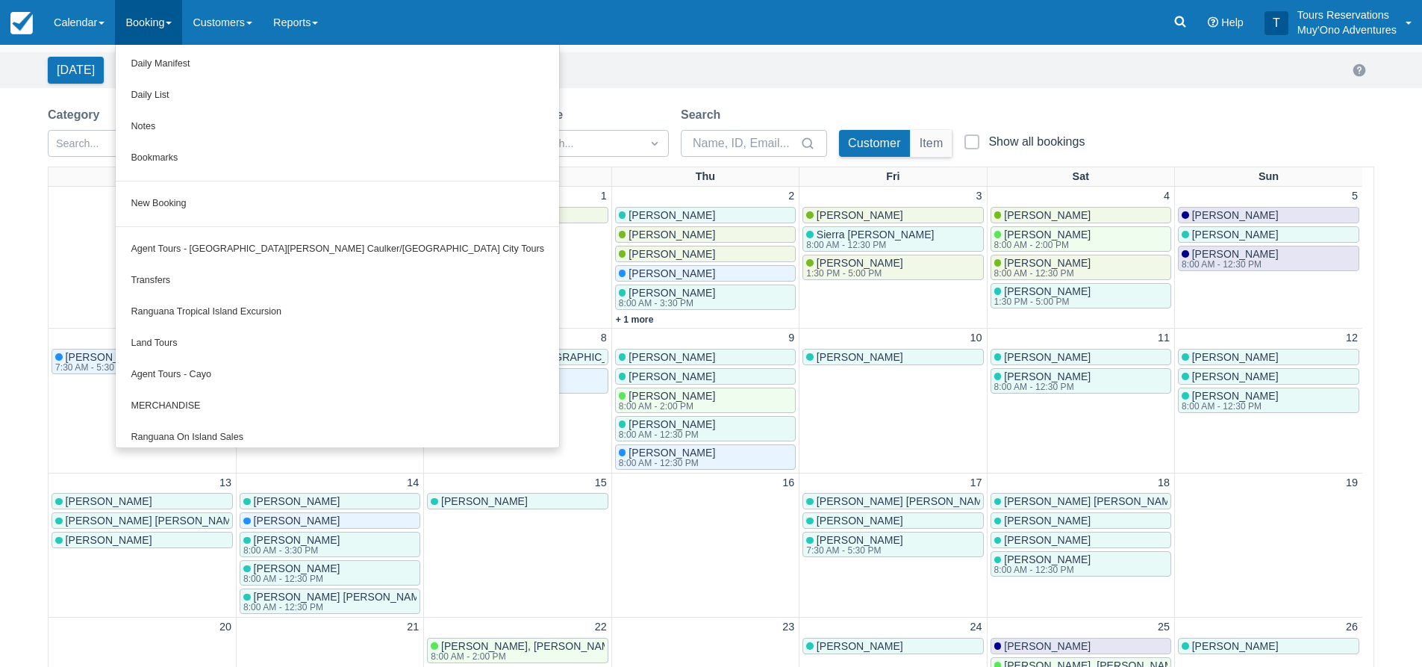
click at [508, 60] on div "Today Date October 2025 Navigate forward to interact with the calendar and sele…" at bounding box center [711, 70] width 1327 height 27
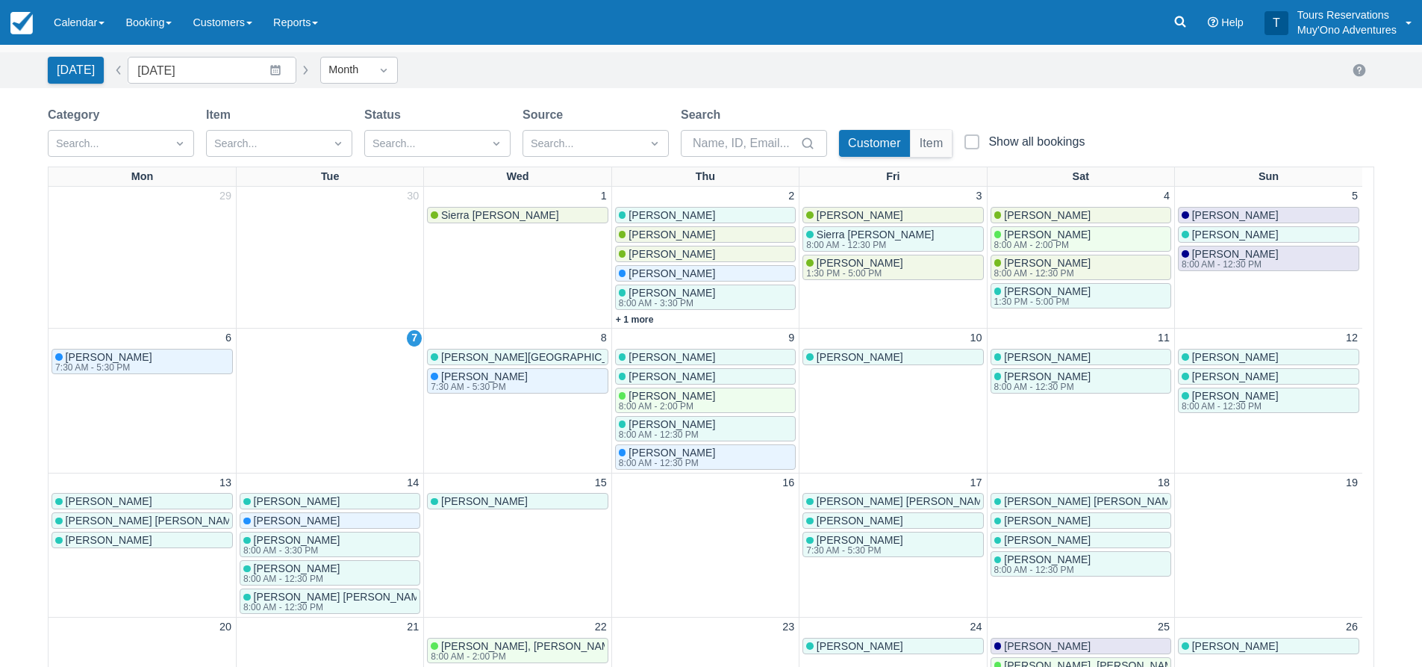
click at [535, 66] on div "Today Date October 2025 Navigate forward to interact with the calendar and sele…" at bounding box center [711, 70] width 1327 height 27
click at [550, 57] on div "Today Date October 2025 Navigate forward to interact with the calendar and sele…" at bounding box center [711, 70] width 1327 height 27
click at [605, 63] on div "Today Date October 2025 Navigate forward to interact with the calendar and sele…" at bounding box center [711, 70] width 1327 height 27
click at [585, 60] on div "Today Date October 2025 Navigate forward to interact with the calendar and sele…" at bounding box center [711, 70] width 1327 height 27
click at [594, 54] on div "Today Date October 2025 Navigate forward to interact with the calendar and sele…" at bounding box center [711, 70] width 1422 height 36
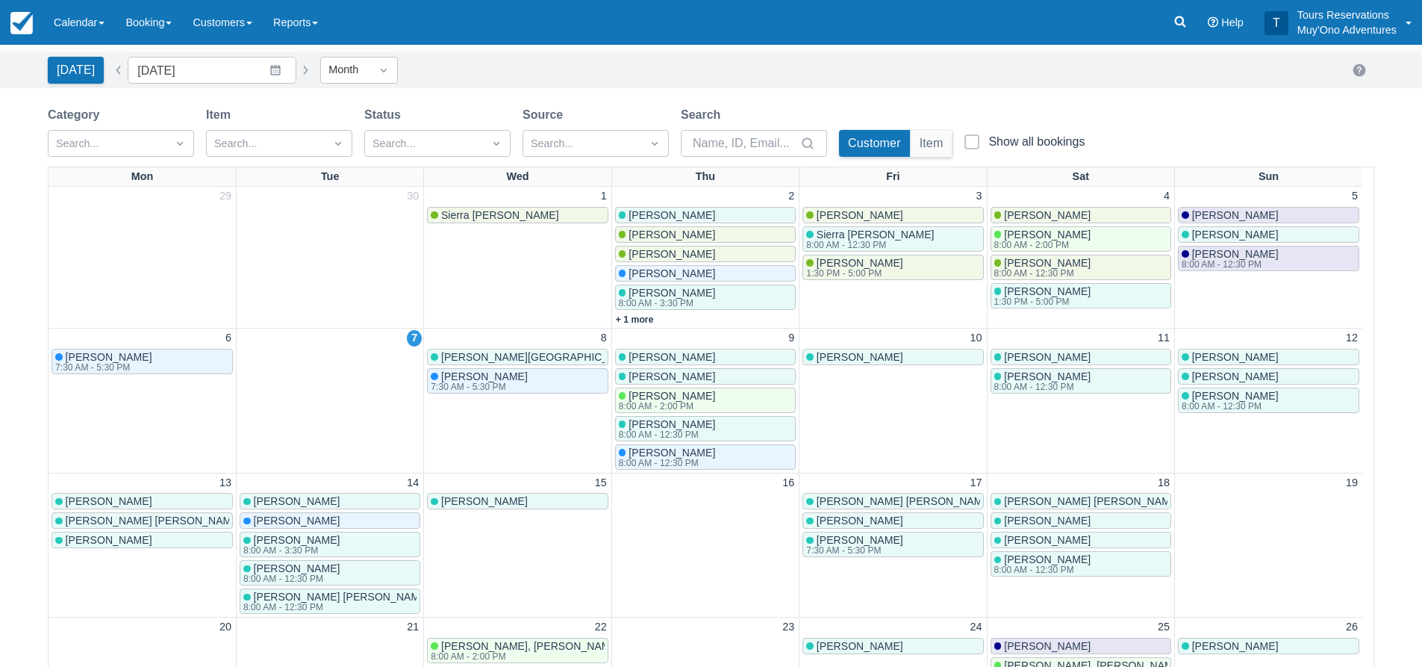
click at [564, 65] on div "Today Date October 2025 Navigate forward to interact with the calendar and sele…" at bounding box center [711, 70] width 1327 height 27
click at [132, 28] on link "Booking" at bounding box center [148, 22] width 67 height 45
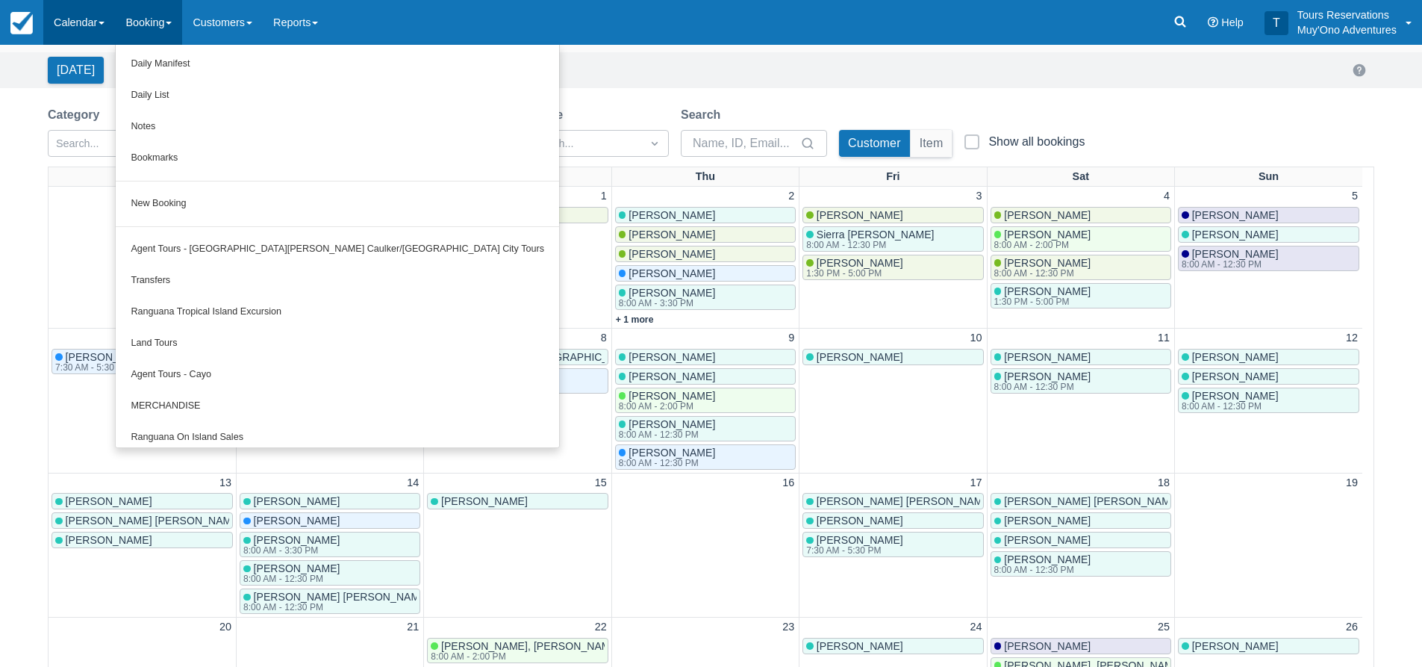
click at [85, 20] on link "Calendar" at bounding box center [79, 22] width 72 height 45
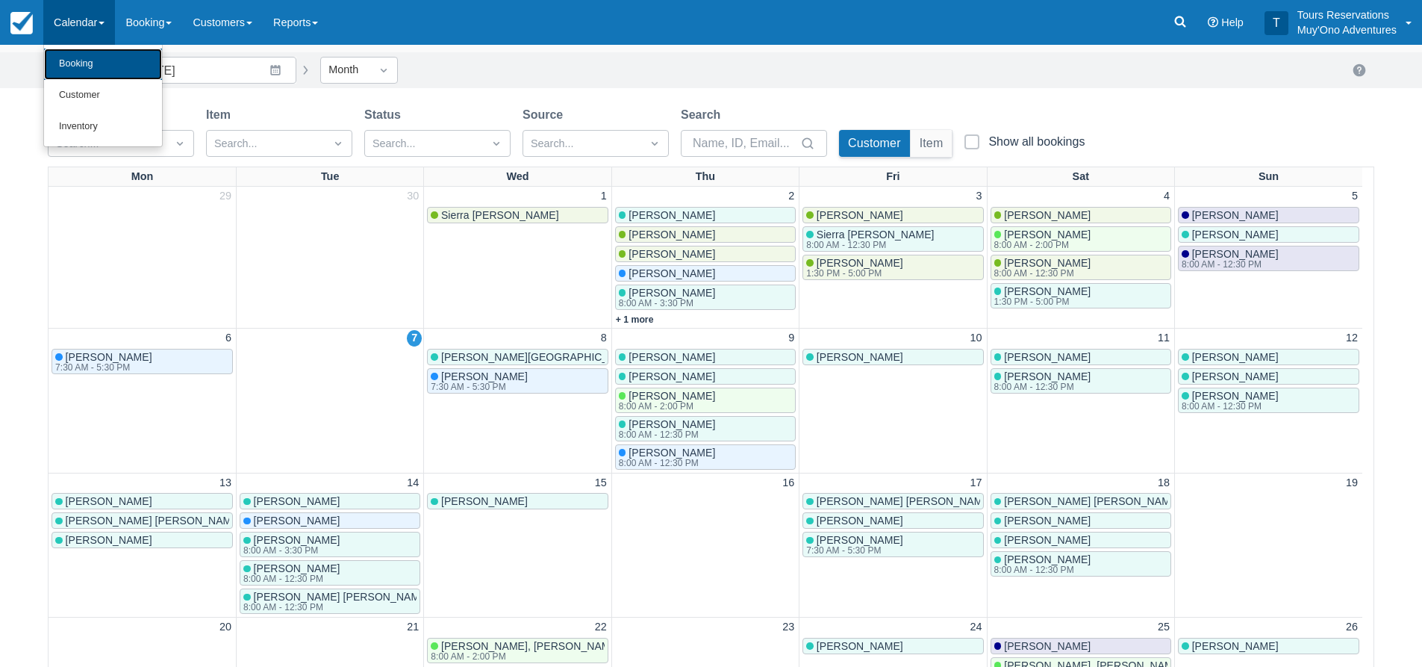
click at [90, 65] on link "Booking" at bounding box center [103, 64] width 118 height 31
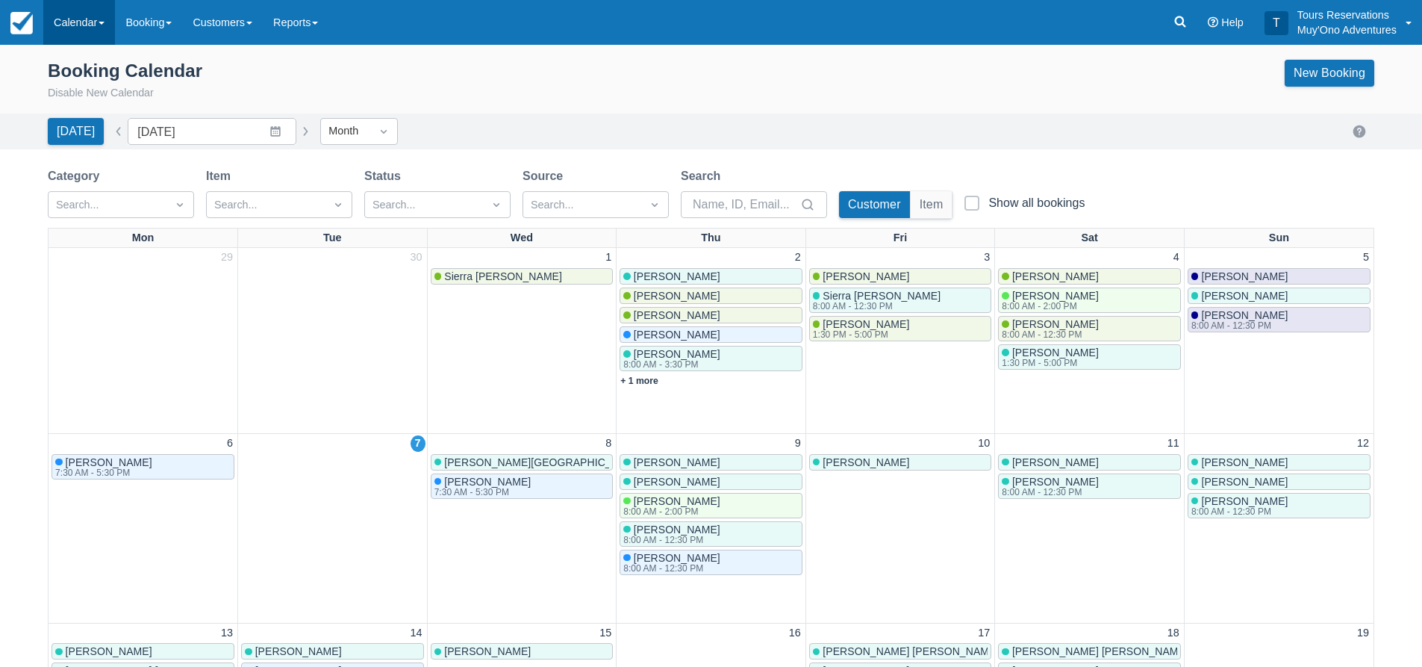
click at [105, 31] on link "Calendar" at bounding box center [79, 22] width 72 height 45
click at [115, 118] on link "Inventory" at bounding box center [103, 126] width 118 height 31
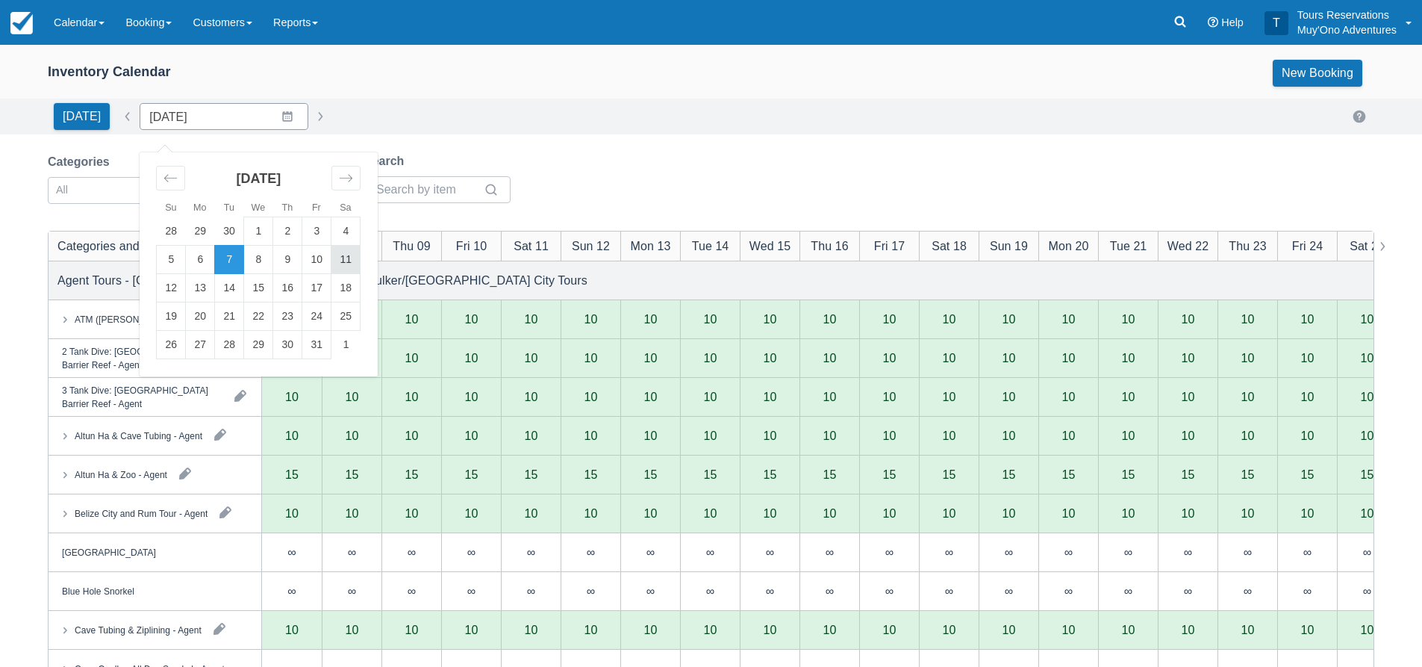
click at [334, 269] on td "11" at bounding box center [345, 260] width 29 height 28
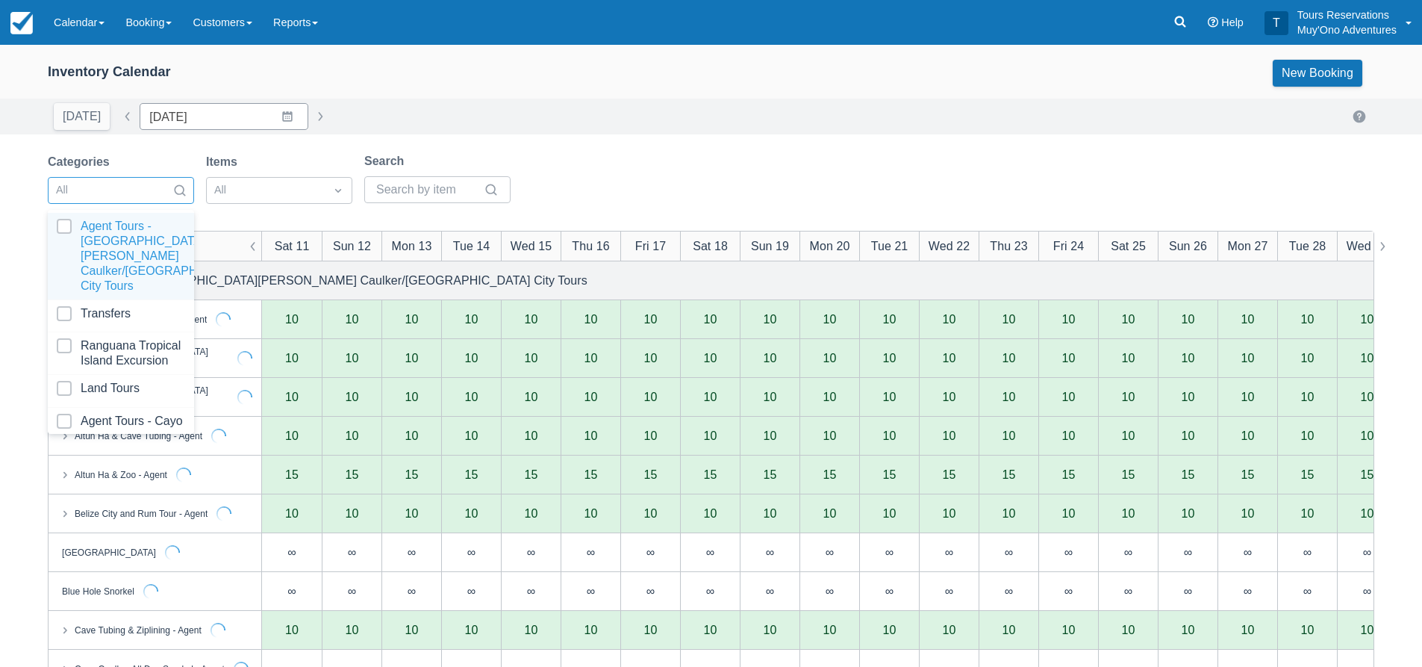
type input "10/11/25"
click at [135, 194] on div at bounding box center [107, 190] width 103 height 19
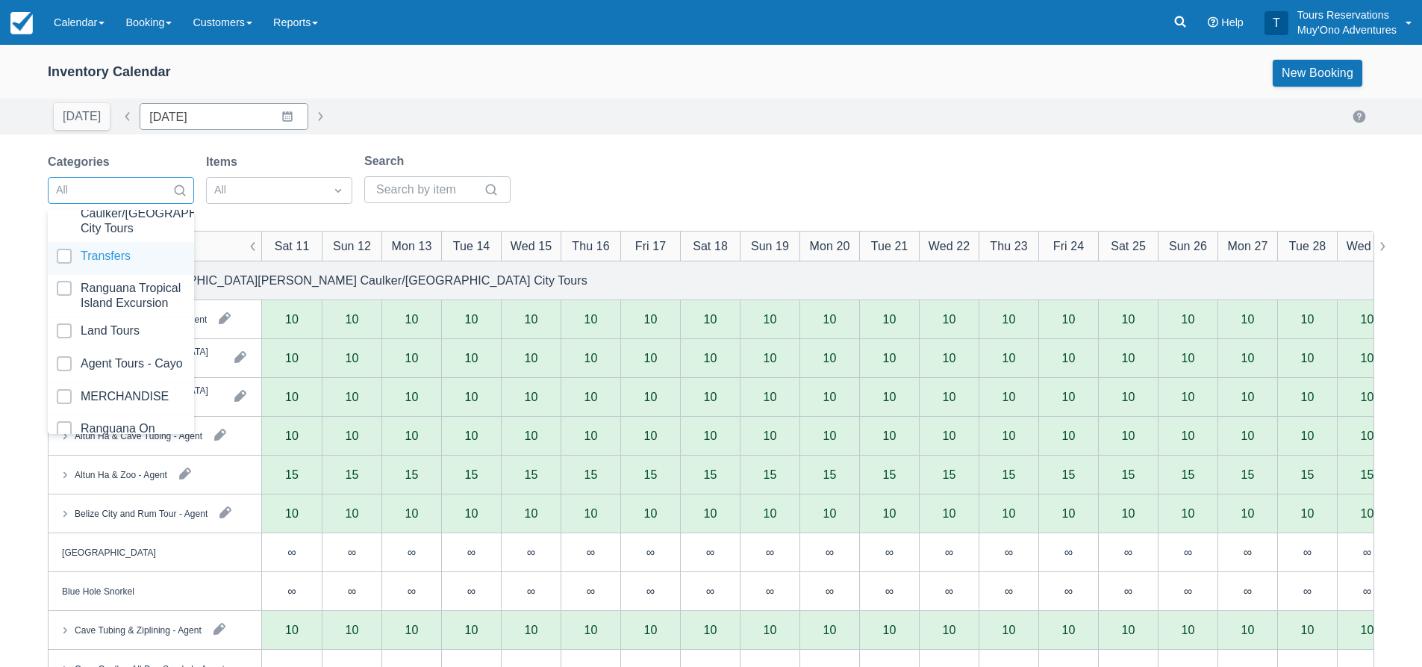
scroll to position [152, 0]
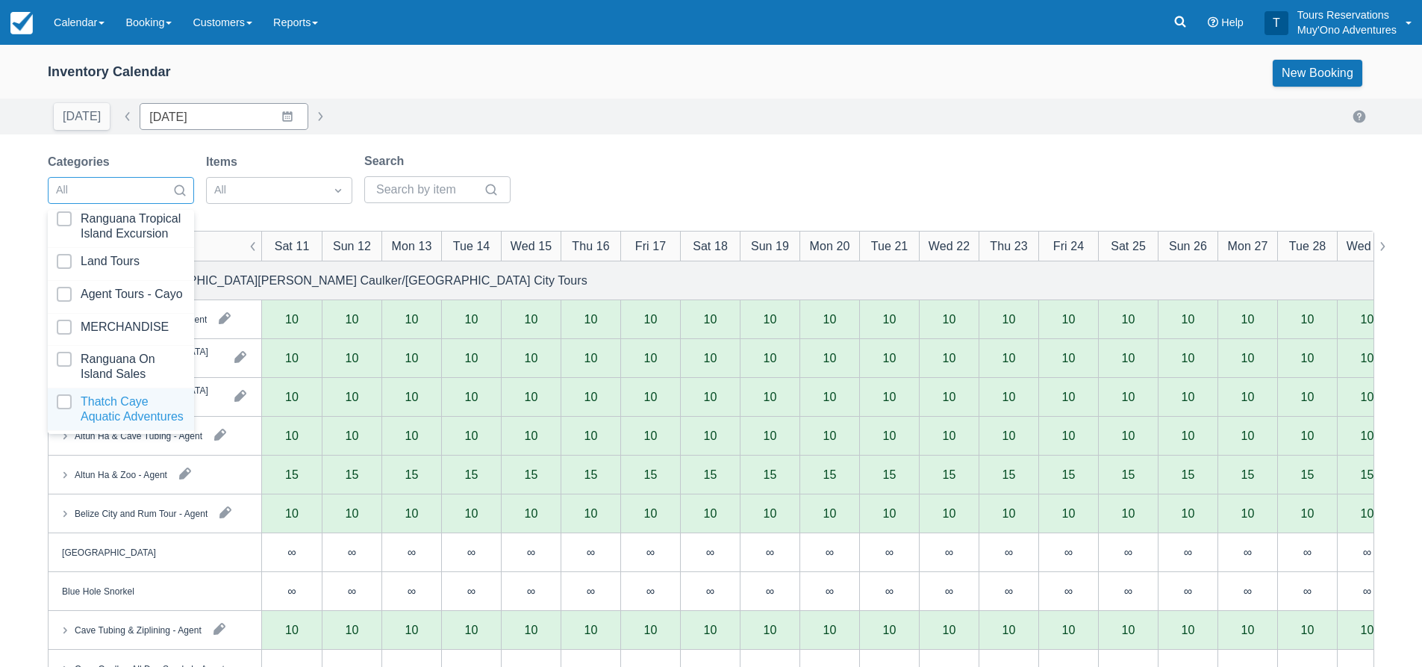
click at [120, 396] on div at bounding box center [121, 409] width 128 height 30
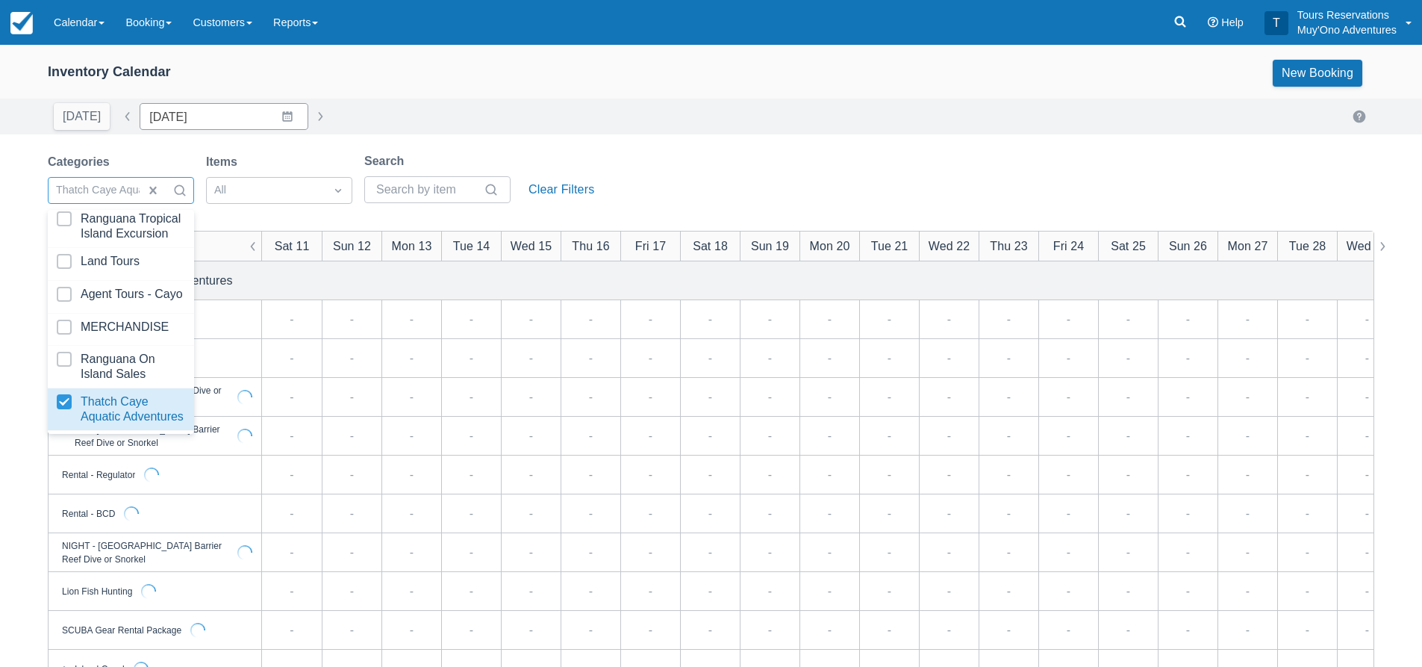
click at [724, 142] on div "Inventory Calendar New Booking Today Date 10/11/25 Navigate forward to interact…" at bounding box center [711, 479] width 1422 height 868
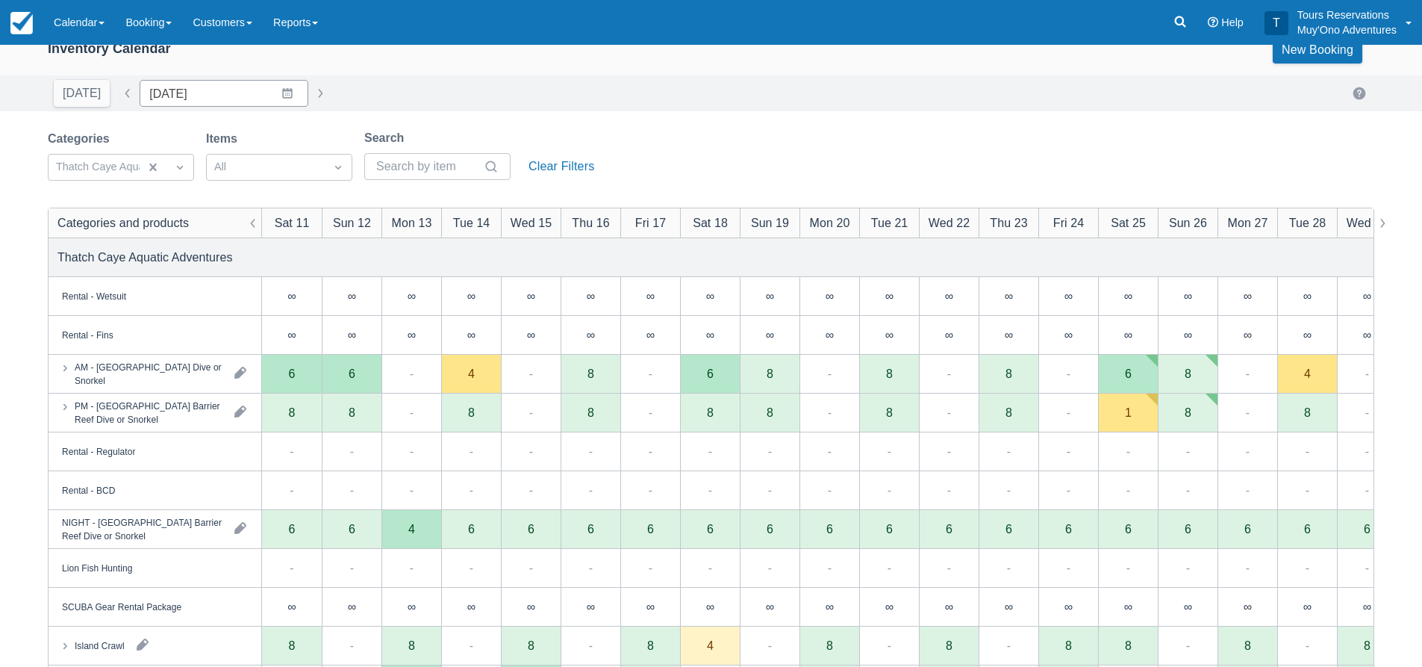
scroll to position [22, 0]
click at [810, 108] on div "Today Date 10/11/25 Navigate forward to interact with the calendar and select a…" at bounding box center [711, 94] width 1422 height 36
click at [725, 170] on div "Categories Thatch Caye Aquatic Adventures Items All Search Clear Filters" at bounding box center [711, 160] width 1327 height 60
click at [715, 131] on div "Categories Thatch Caye Aquatic Adventures Items All Search Clear Filters" at bounding box center [711, 160] width 1327 height 60
click at [844, 119] on div "Inventory Calendar New Booking Today Date 10/11/25 Navigate forward to interact…" at bounding box center [711, 456] width 1422 height 868
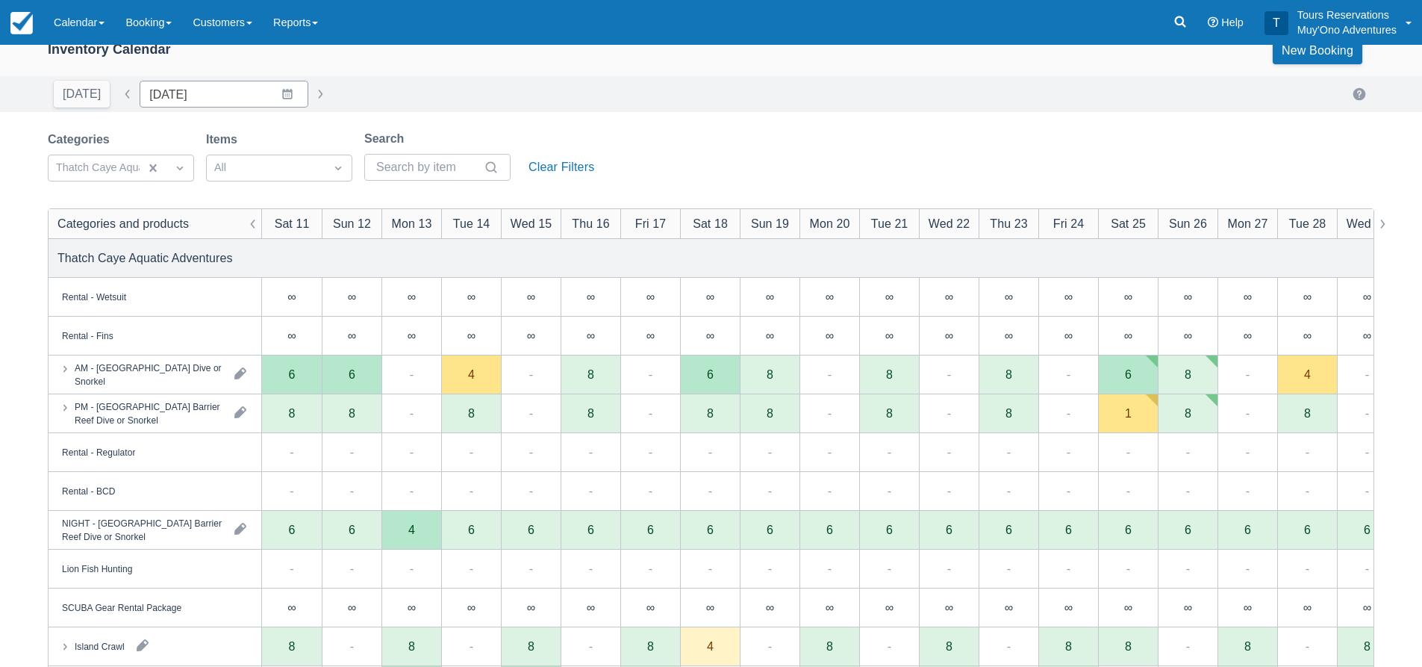
click at [751, 152] on div "Categories Thatch Caye Aquatic Adventures Items All Search Clear Filters" at bounding box center [711, 160] width 1327 height 60
click at [770, 134] on div "Categories Thatch Caye Aquatic Adventures Items All Search Clear Filters" at bounding box center [711, 160] width 1327 height 60
click at [801, 149] on div "Categories Thatch Caye Aquatic Adventures Items All Search Clear Filters" at bounding box center [711, 160] width 1327 height 60
click at [751, 155] on div "Categories Thatch Caye Aquatic Adventures Items All Search Clear Filters" at bounding box center [711, 160] width 1327 height 60
click at [753, 105] on div "Today Date 10/11/25 Navigate forward to interact with the calendar and select a…" at bounding box center [711, 94] width 1327 height 27
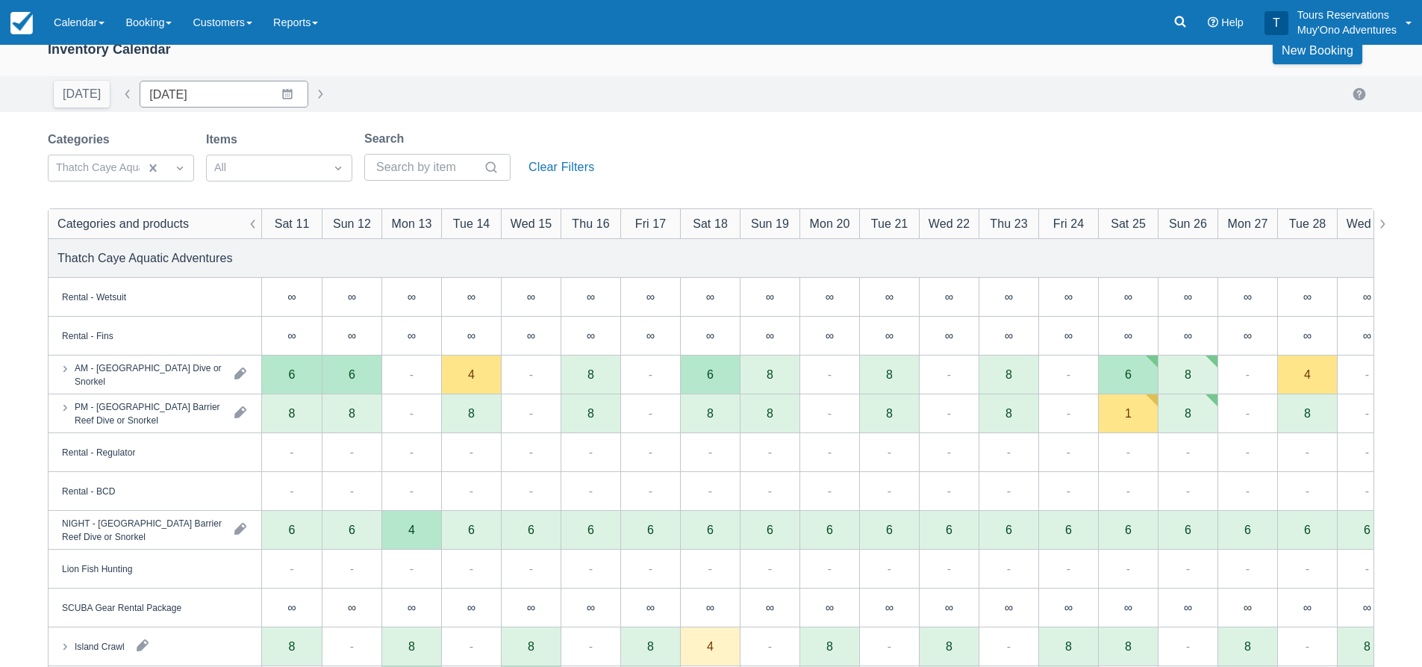
click at [747, 152] on div "Categories Thatch Caye Aquatic Adventures Items All Search Clear Filters" at bounding box center [711, 160] width 1327 height 60
click at [764, 135] on div "Categories Thatch Caye Aquatic Adventures Items All Search Clear Filters" at bounding box center [711, 160] width 1327 height 60
click at [766, 105] on div "Today Date 10/11/25 Navigate forward to interact with the calendar and select a…" at bounding box center [711, 94] width 1327 height 27
click at [738, 125] on div "Inventory Calendar New Booking Today Date 10/11/25 Navigate forward to interact…" at bounding box center [711, 456] width 1422 height 868
click at [734, 155] on div "Categories Thatch Caye Aquatic Adventures Items All Search Clear Filters" at bounding box center [711, 160] width 1327 height 60
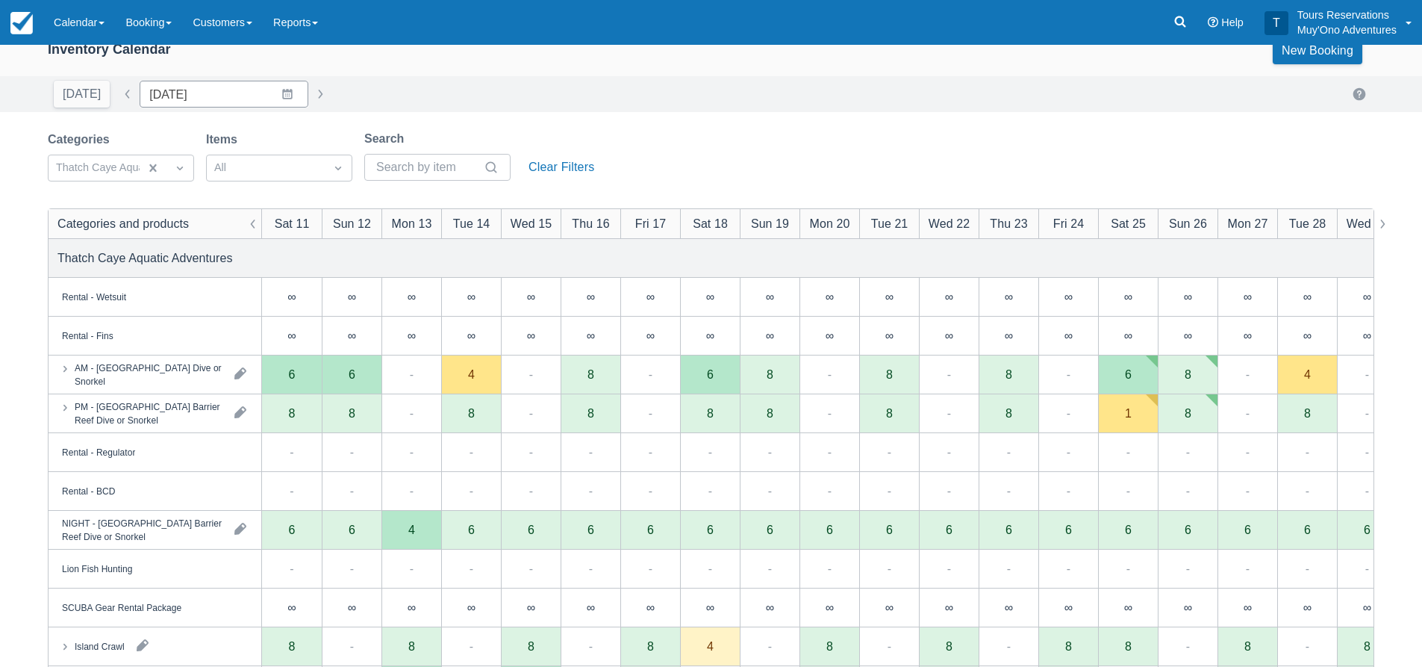
click at [770, 137] on div "Categories Thatch Caye Aquatic Adventures Items All Search Clear Filters" at bounding box center [711, 160] width 1327 height 60
click at [694, 153] on div "Categories Thatch Caye Aquatic Adventures Items All Search Clear Filters" at bounding box center [711, 160] width 1327 height 60
click at [1164, 17] on link at bounding box center [1180, 22] width 34 height 45
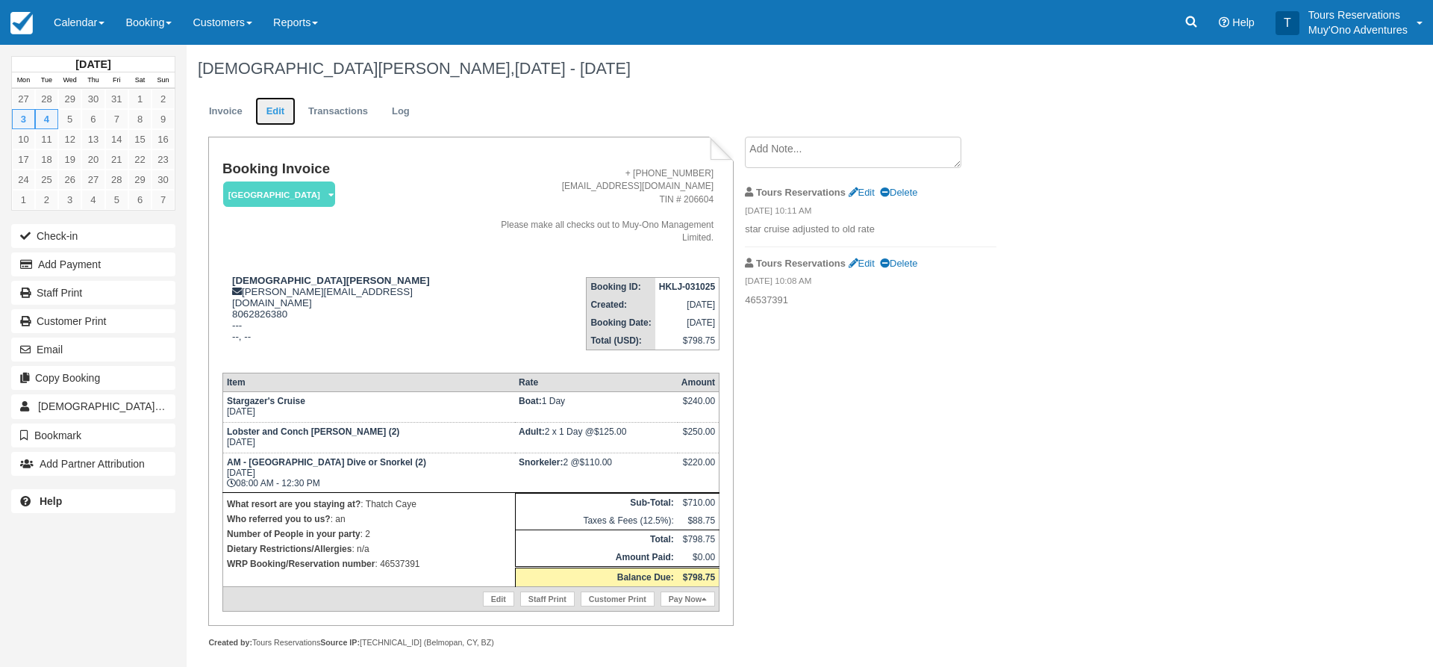
click at [273, 116] on link "Edit" at bounding box center [275, 111] width 40 height 29
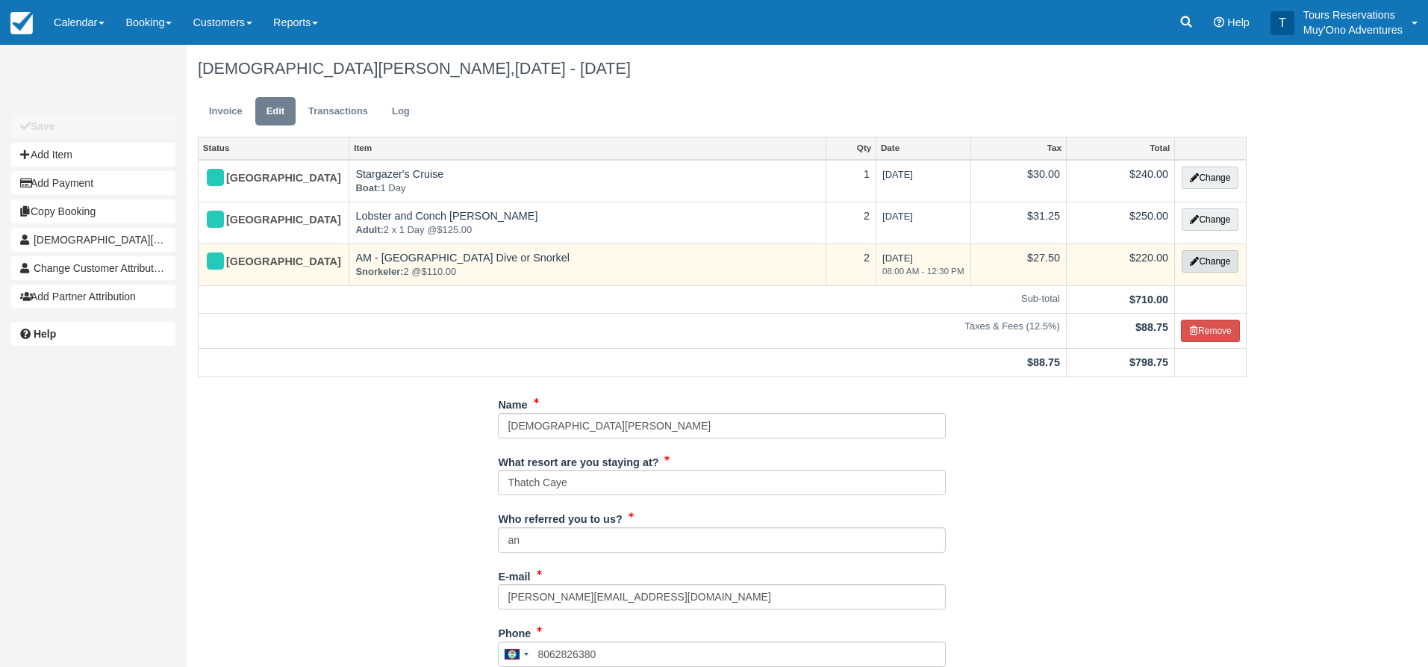
click at [1233, 258] on button "Change" at bounding box center [1210, 261] width 57 height 22
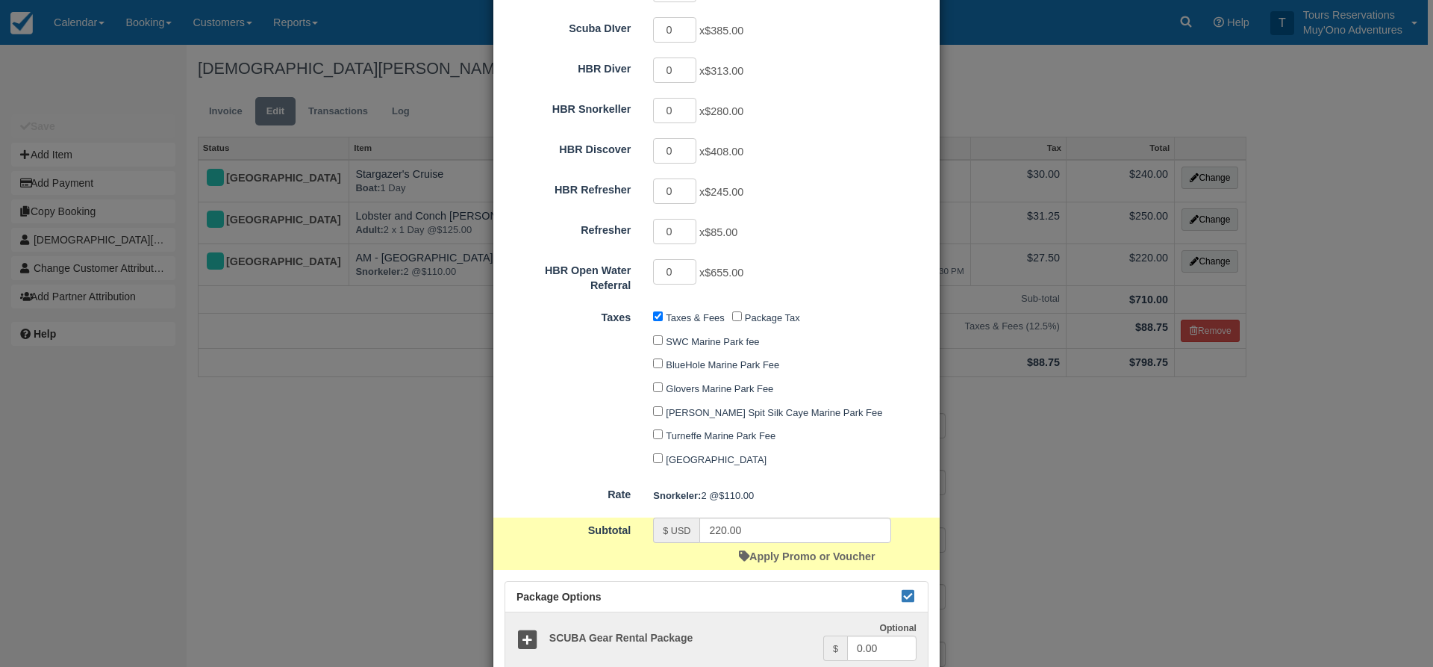
scroll to position [673, 0]
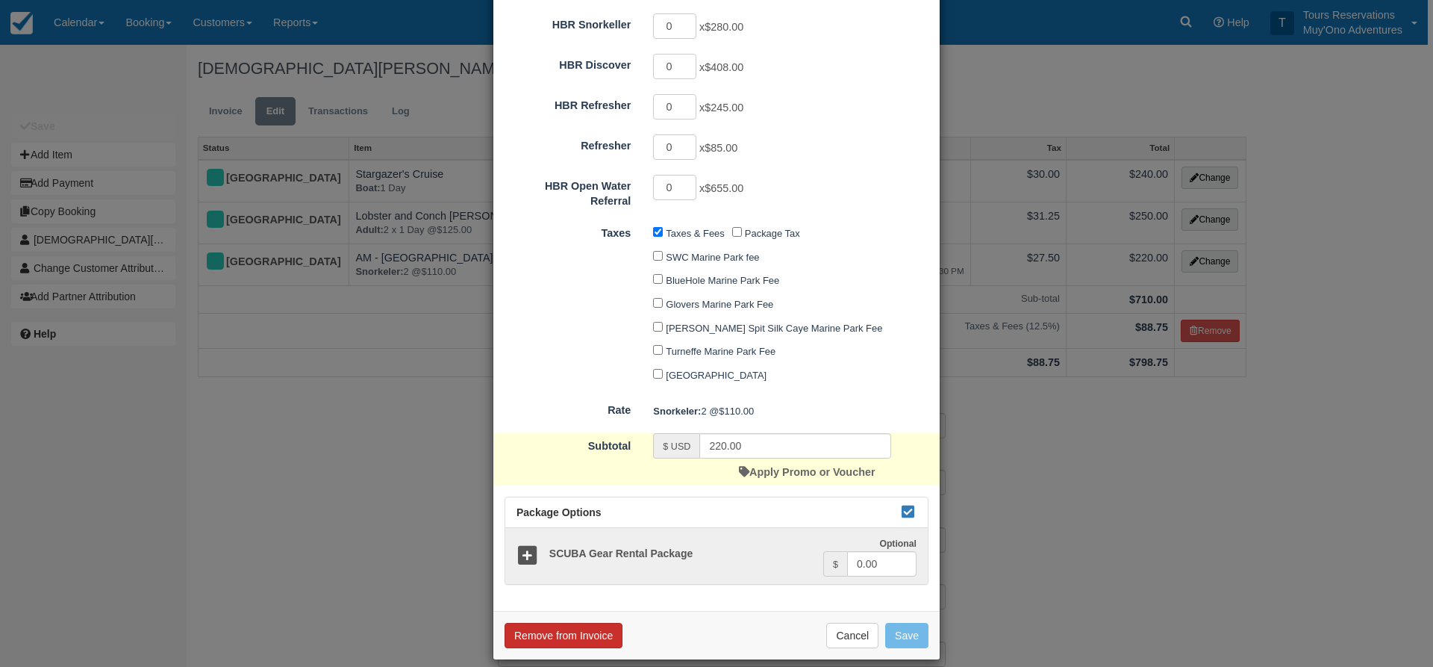
click at [574, 623] on button "Remove from Invoice" at bounding box center [564, 635] width 118 height 25
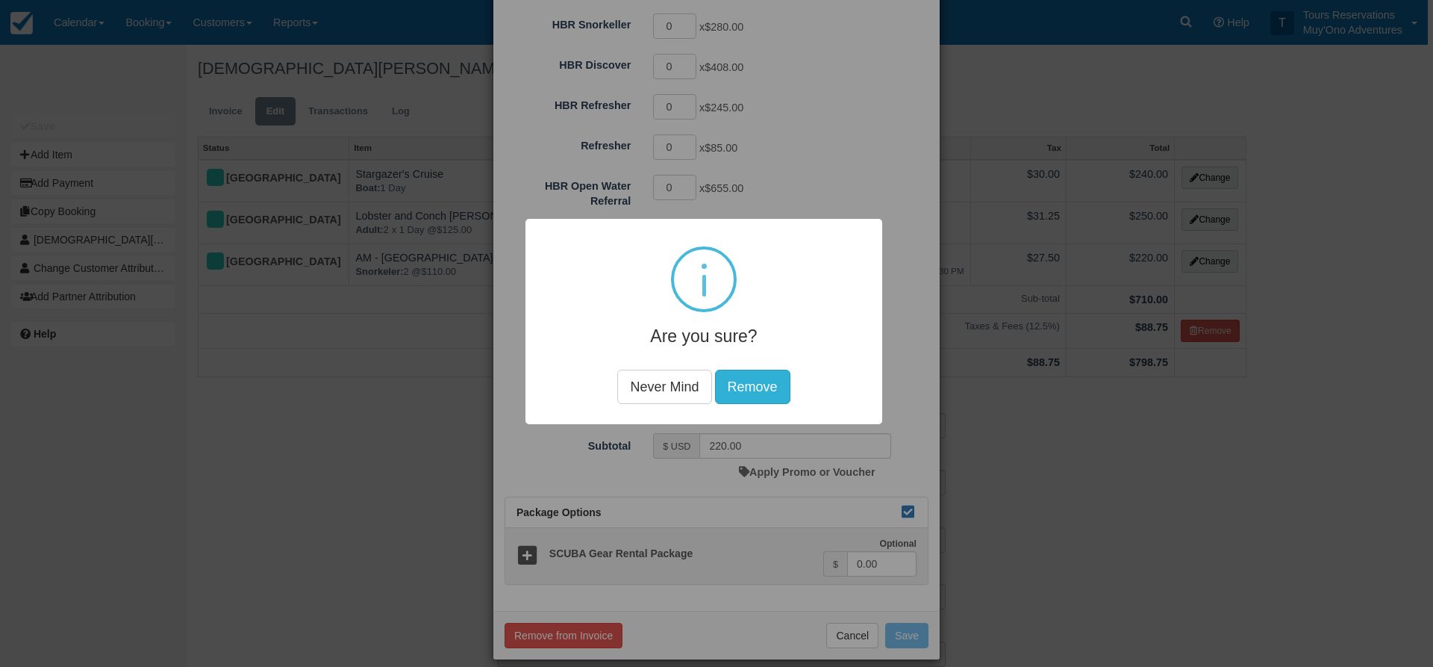
click at [770, 385] on button "Remove" at bounding box center [752, 386] width 75 height 34
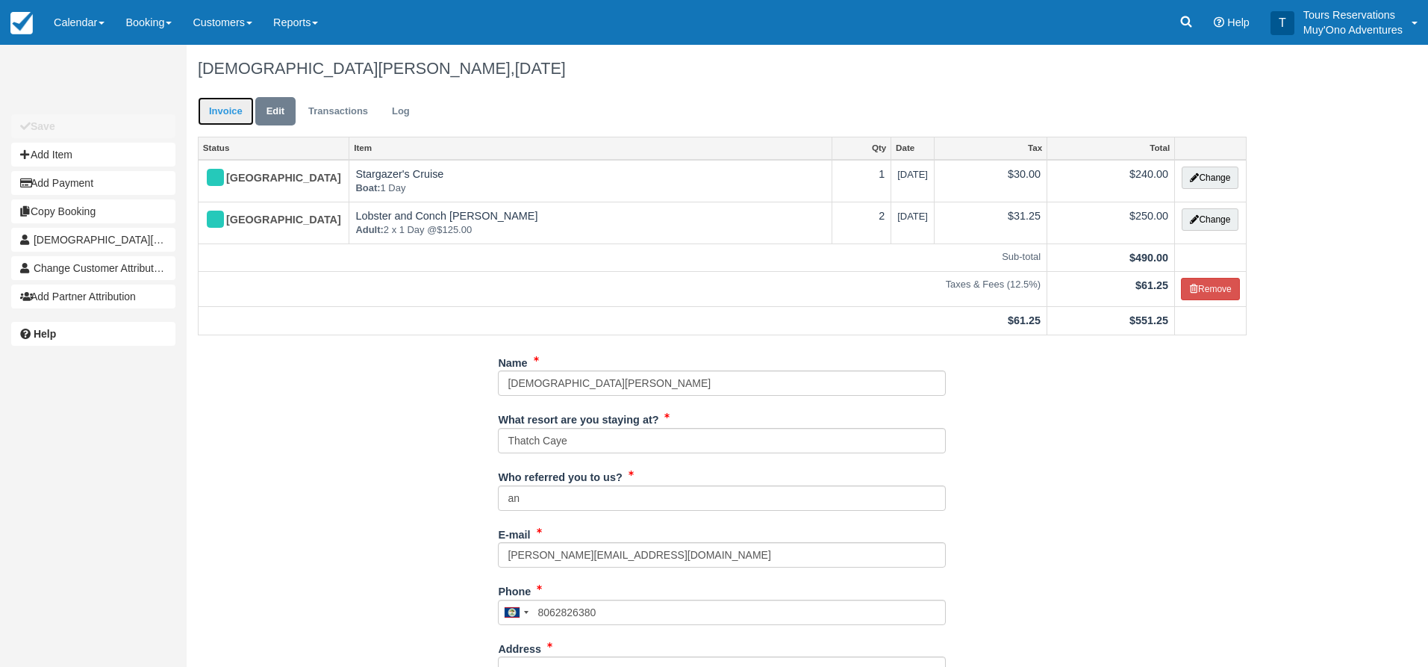
click at [208, 113] on link "Invoice" at bounding box center [226, 111] width 56 height 29
